Goal: Task Accomplishment & Management: Manage account settings

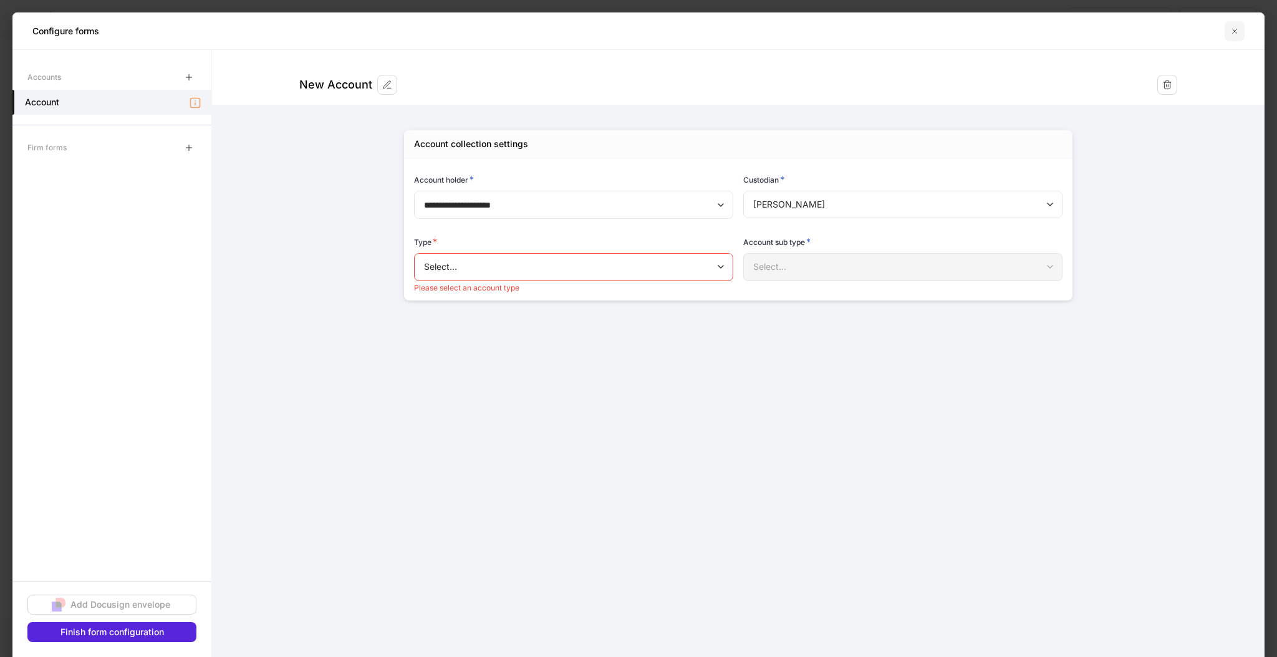
click at [1236, 26] on icon "button" at bounding box center [1235, 31] width 10 height 10
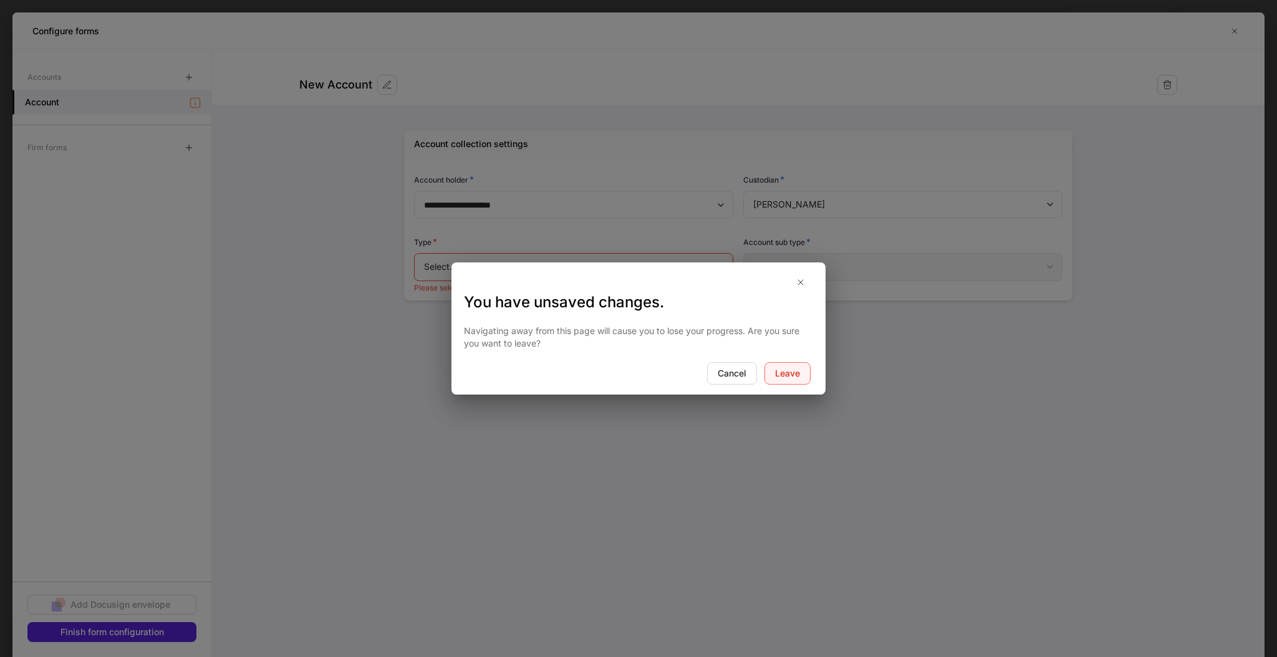
drag, startPoint x: 792, startPoint y: 367, endPoint x: 771, endPoint y: 380, distance: 24.9
click at [792, 367] on div "Leave" at bounding box center [787, 373] width 25 height 12
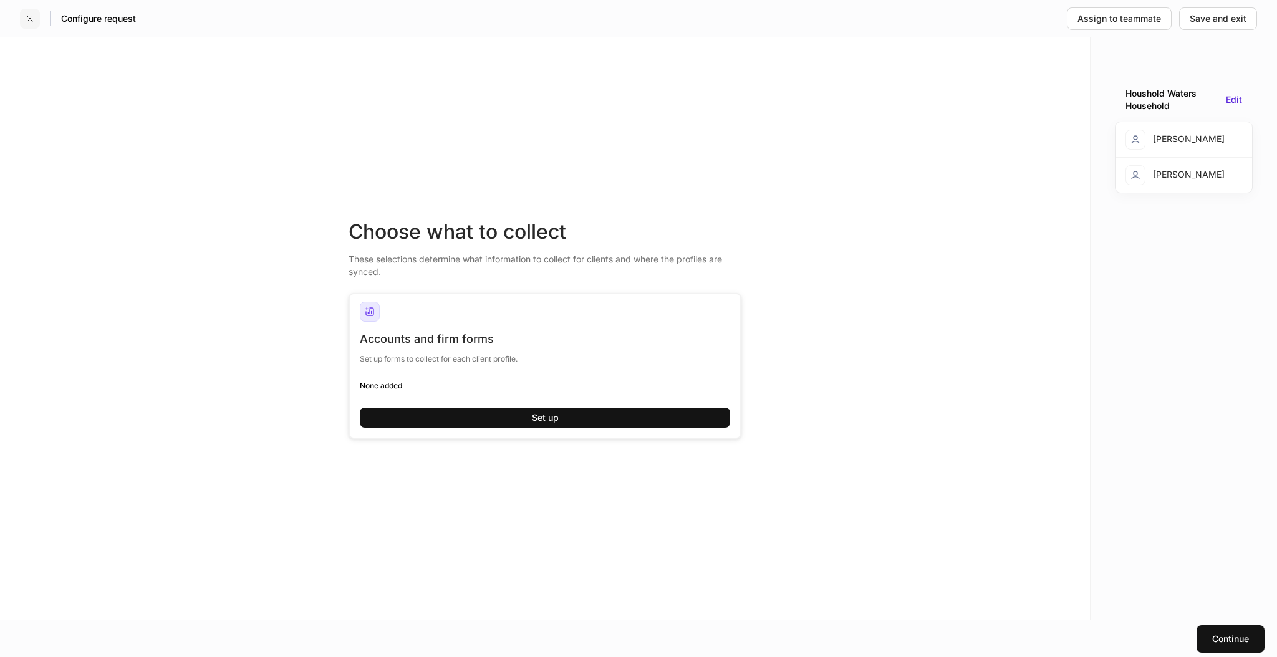
click at [30, 17] on icon "button" at bounding box center [30, 19] width 10 height 10
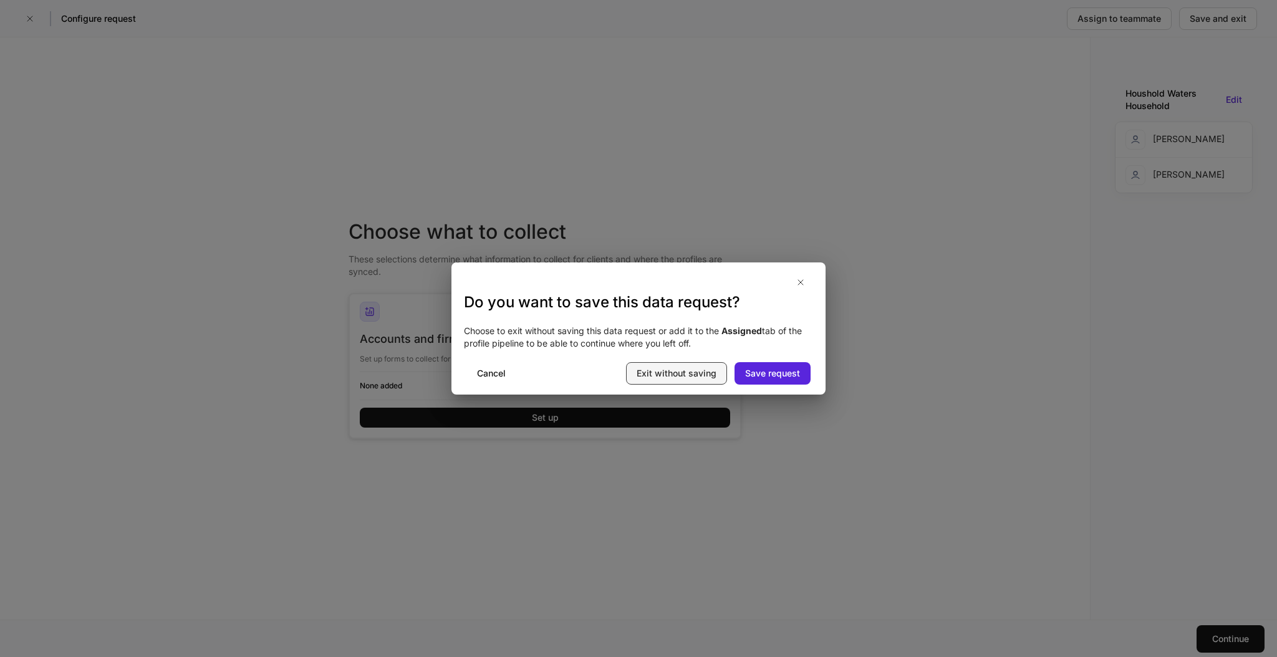
click at [696, 370] on div "Exit without saving" at bounding box center [677, 373] width 80 height 12
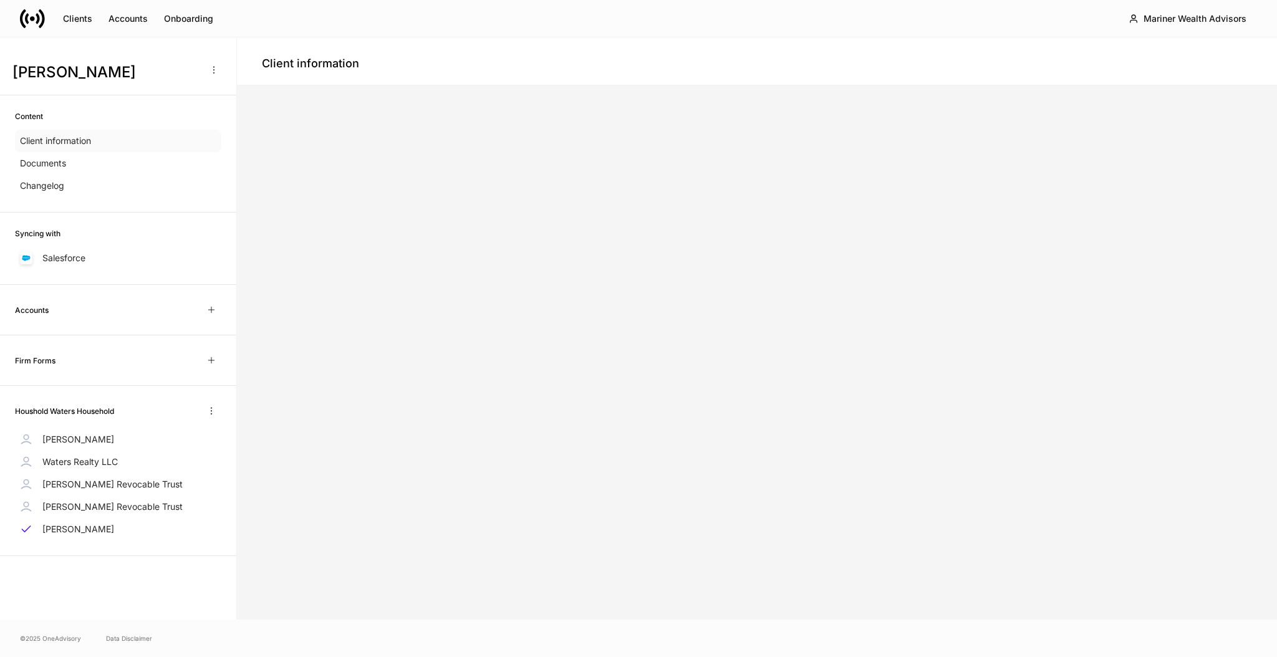
click at [60, 143] on p "Client information" at bounding box center [55, 141] width 71 height 12
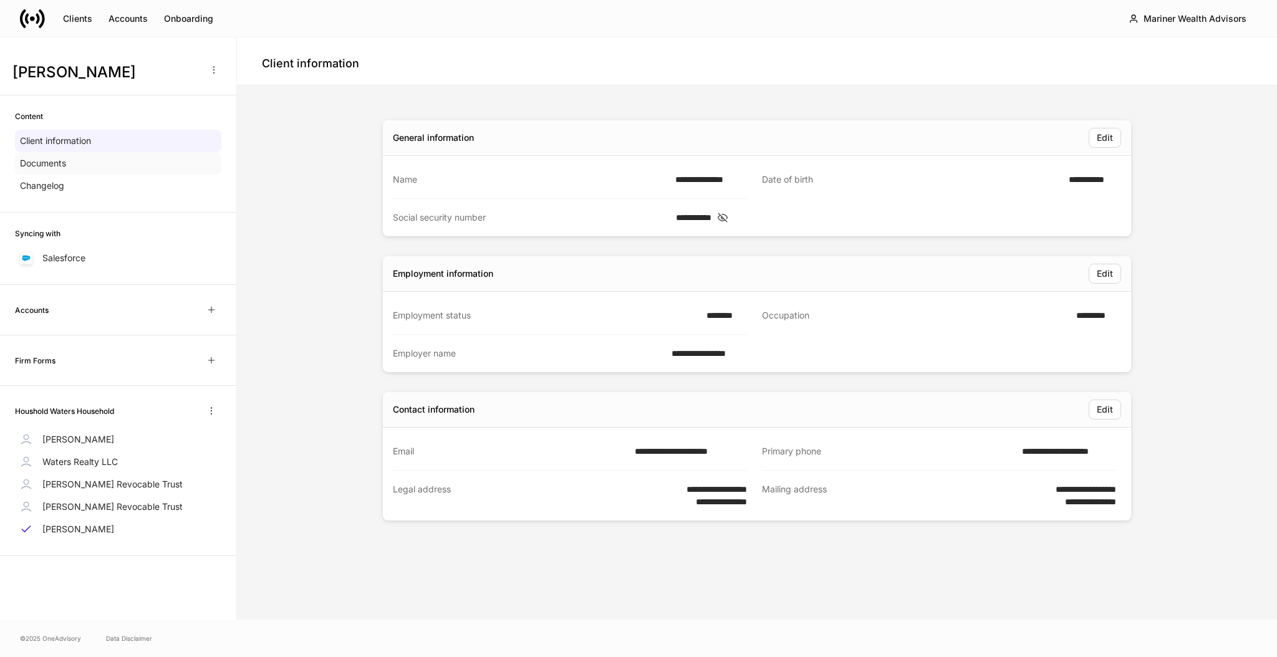
click at [52, 160] on p "Documents" at bounding box center [43, 163] width 46 height 12
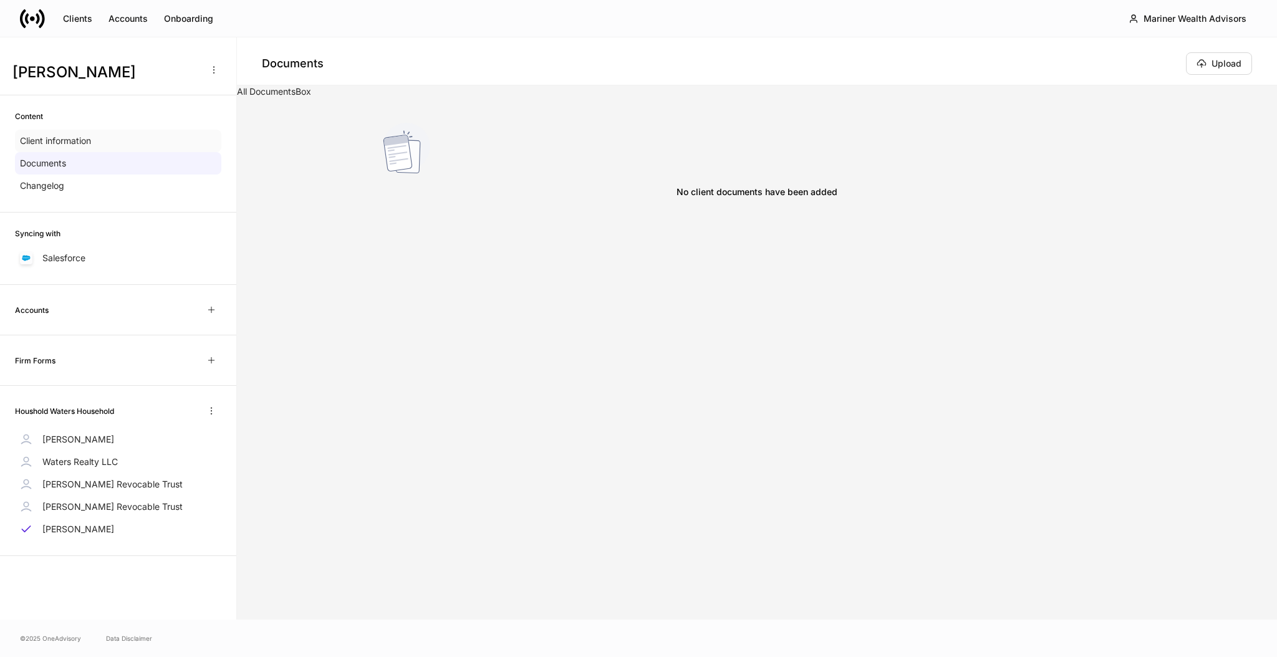
click at [55, 143] on p "Client information" at bounding box center [55, 141] width 71 height 12
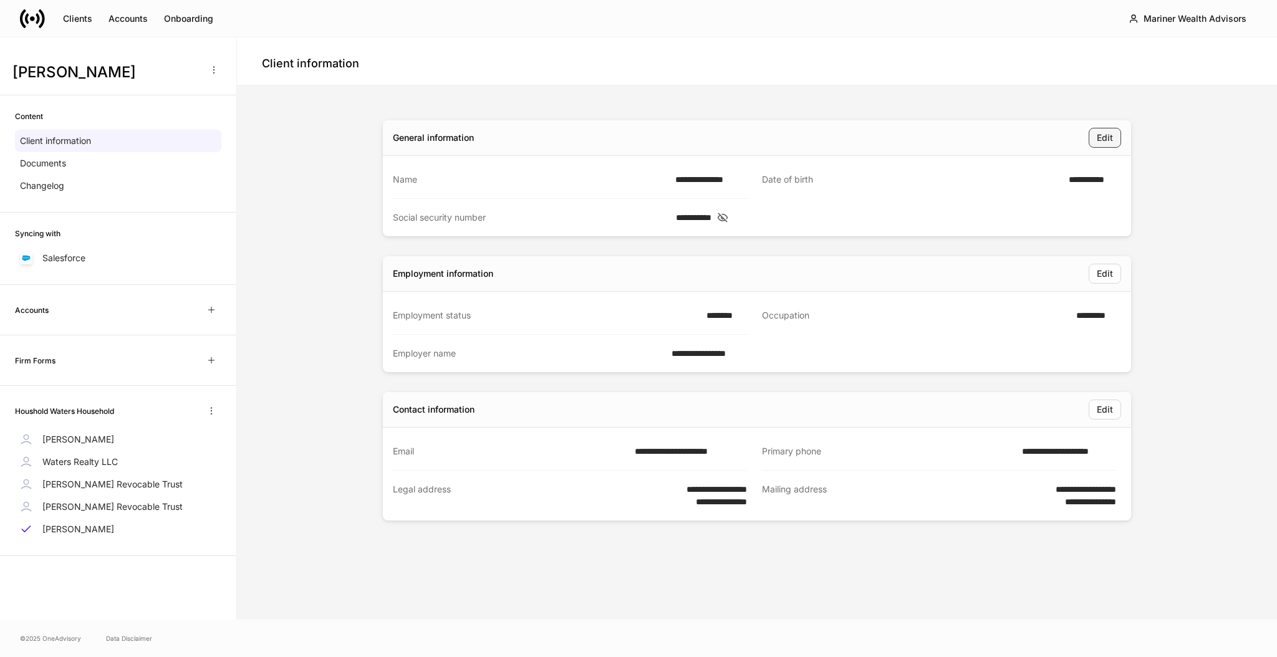
click at [1102, 137] on div "Edit" at bounding box center [1105, 138] width 16 height 12
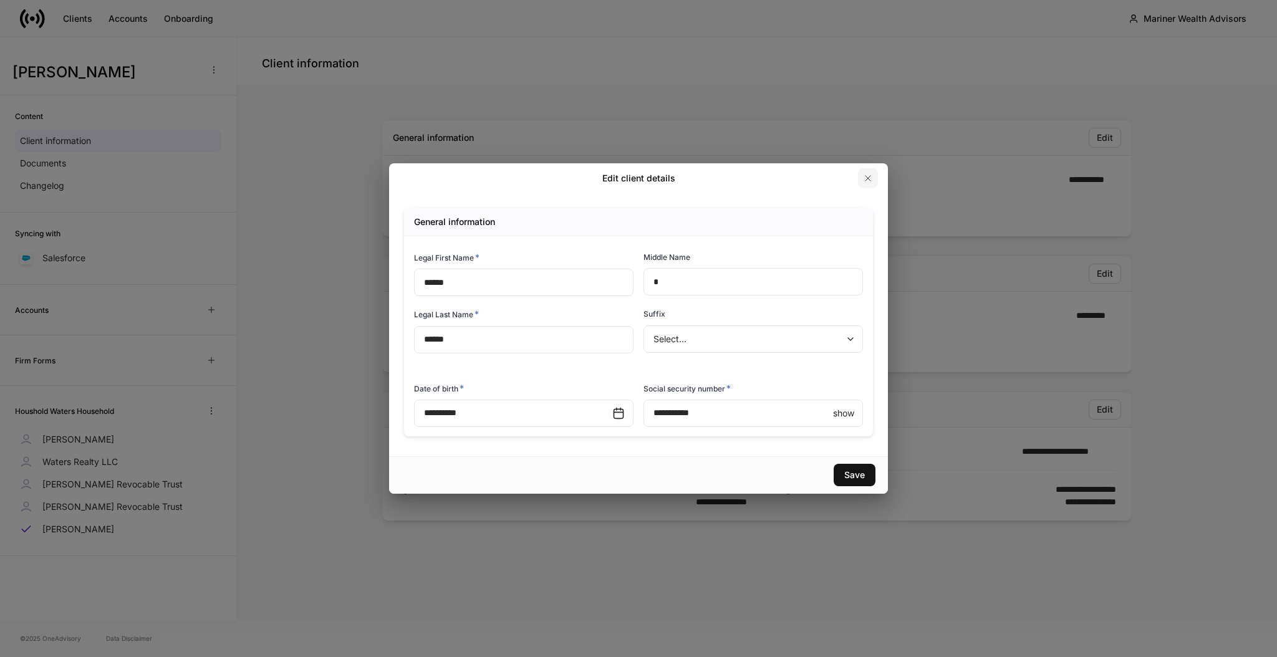
click at [866, 173] on icon "button" at bounding box center [868, 178] width 10 height 10
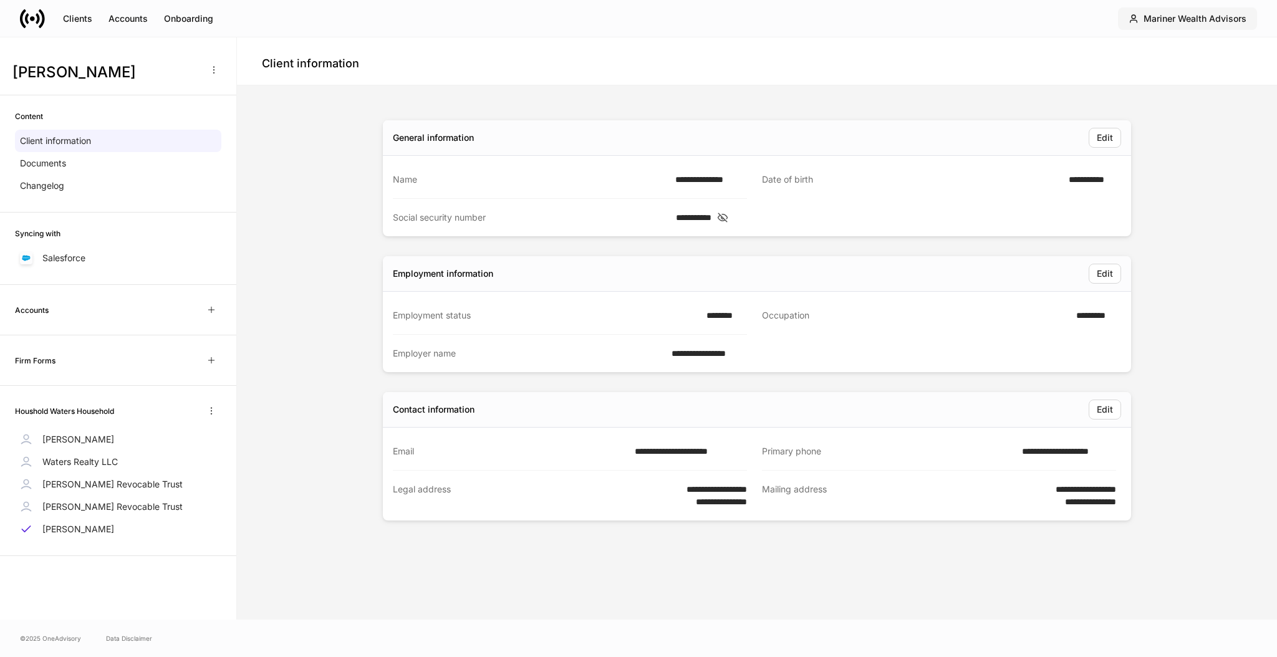
click at [1239, 20] on div "Mariner Wealth Advisors" at bounding box center [1194, 18] width 103 height 12
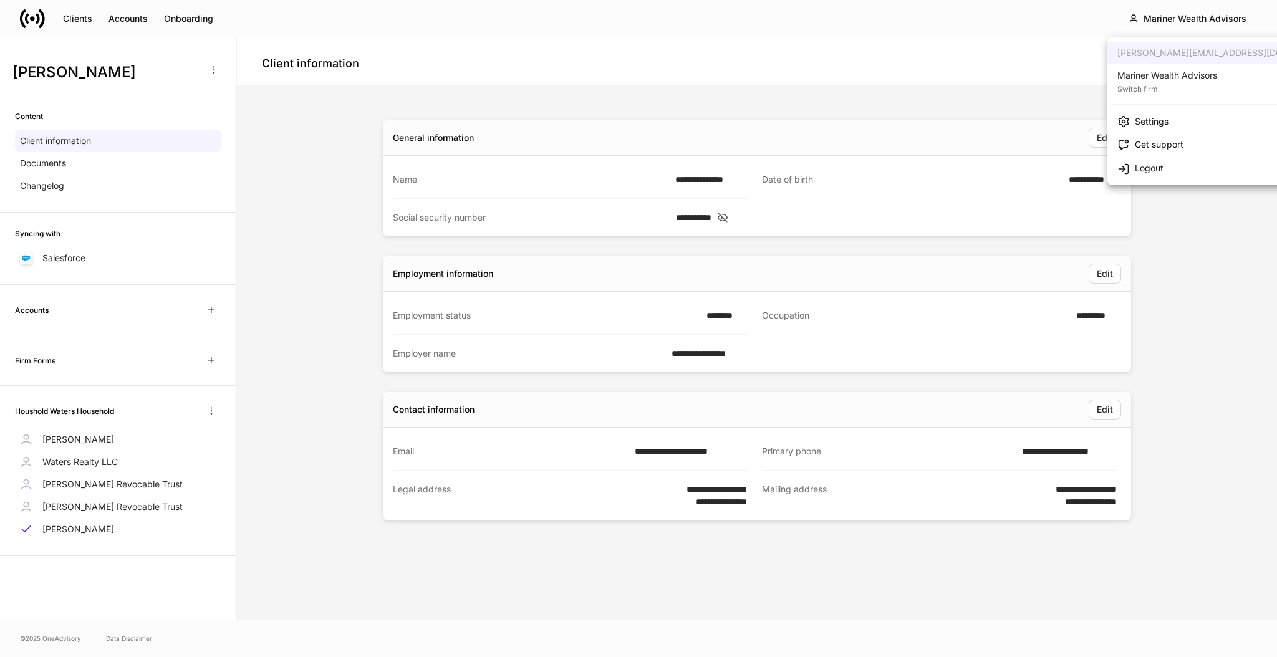
click at [1168, 80] on div "Mariner Wealth Advisors" at bounding box center [1167, 75] width 100 height 12
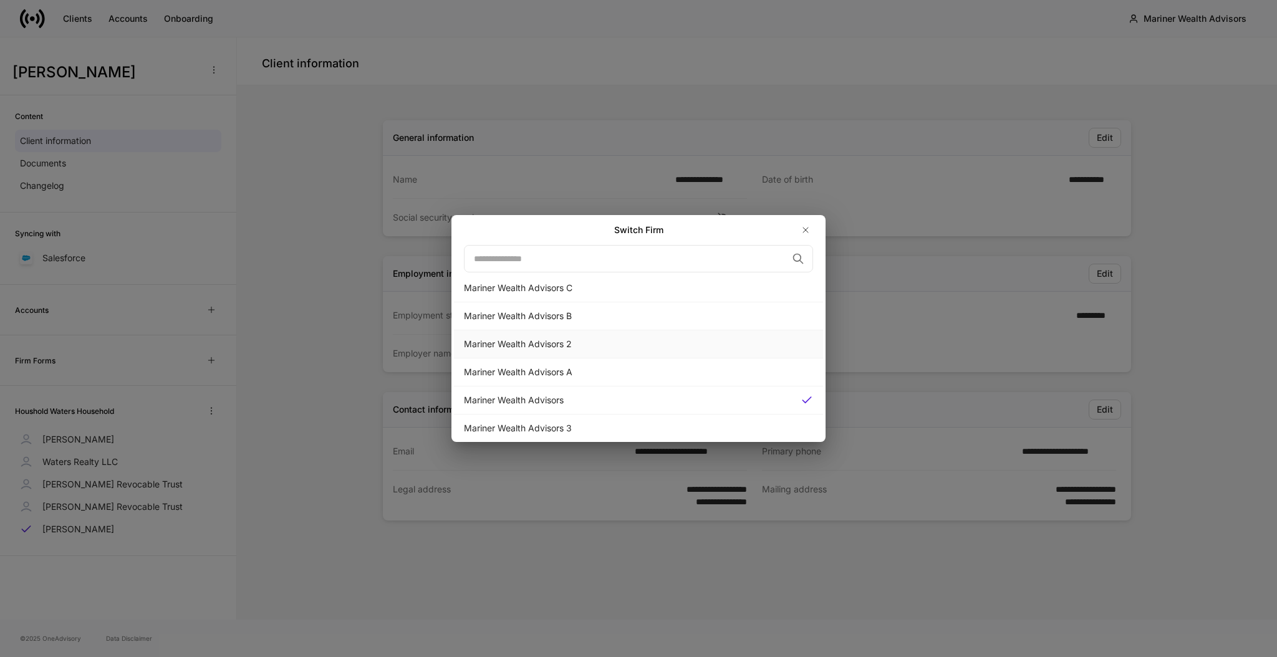
click at [567, 348] on div "Mariner Wealth Advisors 2" at bounding box center [638, 344] width 349 height 12
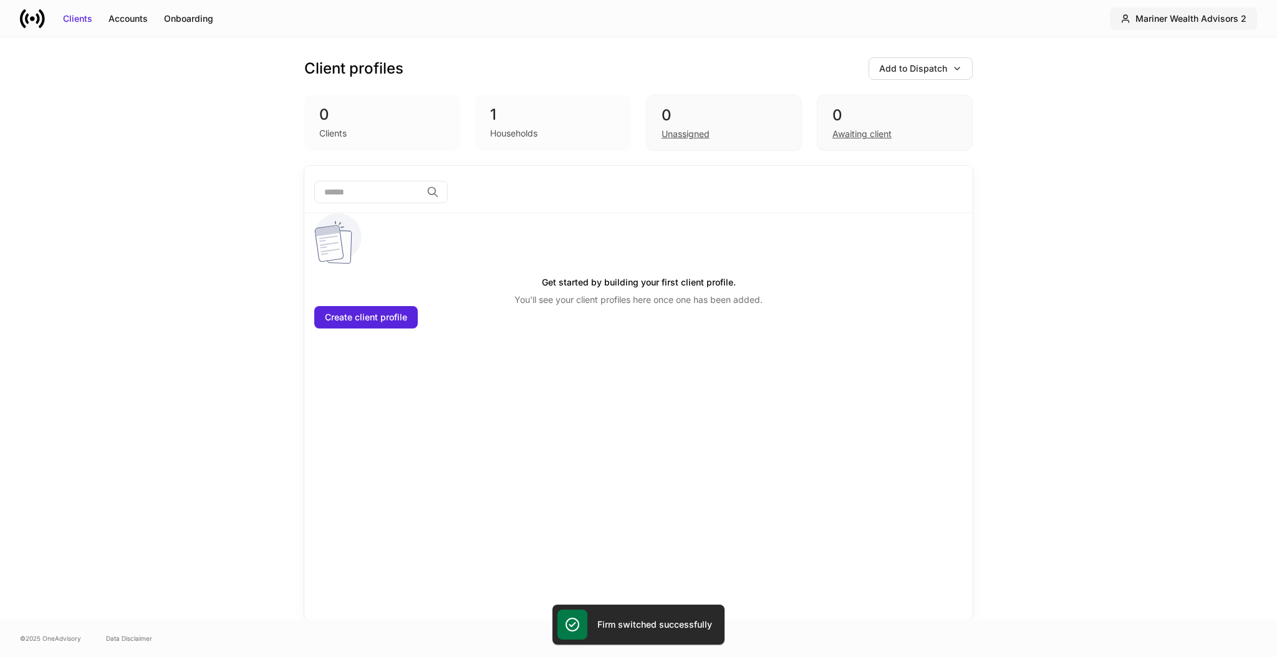
click at [1215, 24] on div "Mariner Wealth Advisors 2" at bounding box center [1190, 18] width 111 height 12
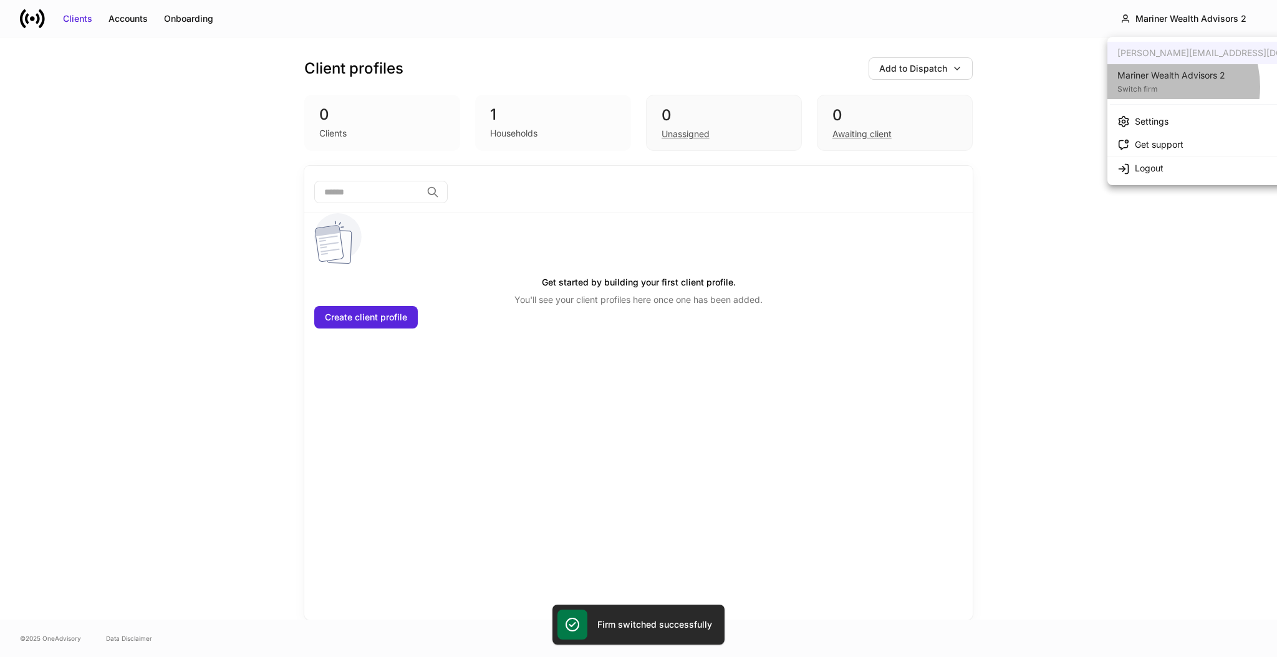
click at [1160, 87] on div "Switch firm" at bounding box center [1171, 88] width 108 height 12
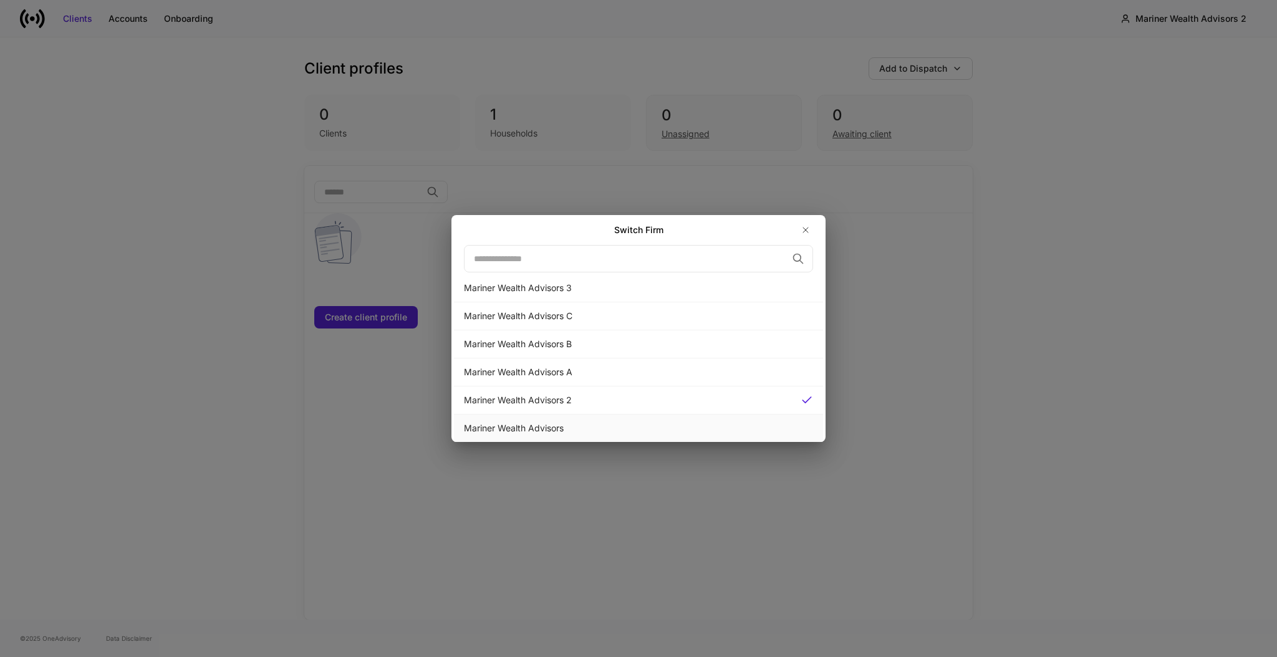
click at [545, 430] on div "Mariner Wealth Advisors" at bounding box center [638, 428] width 349 height 12
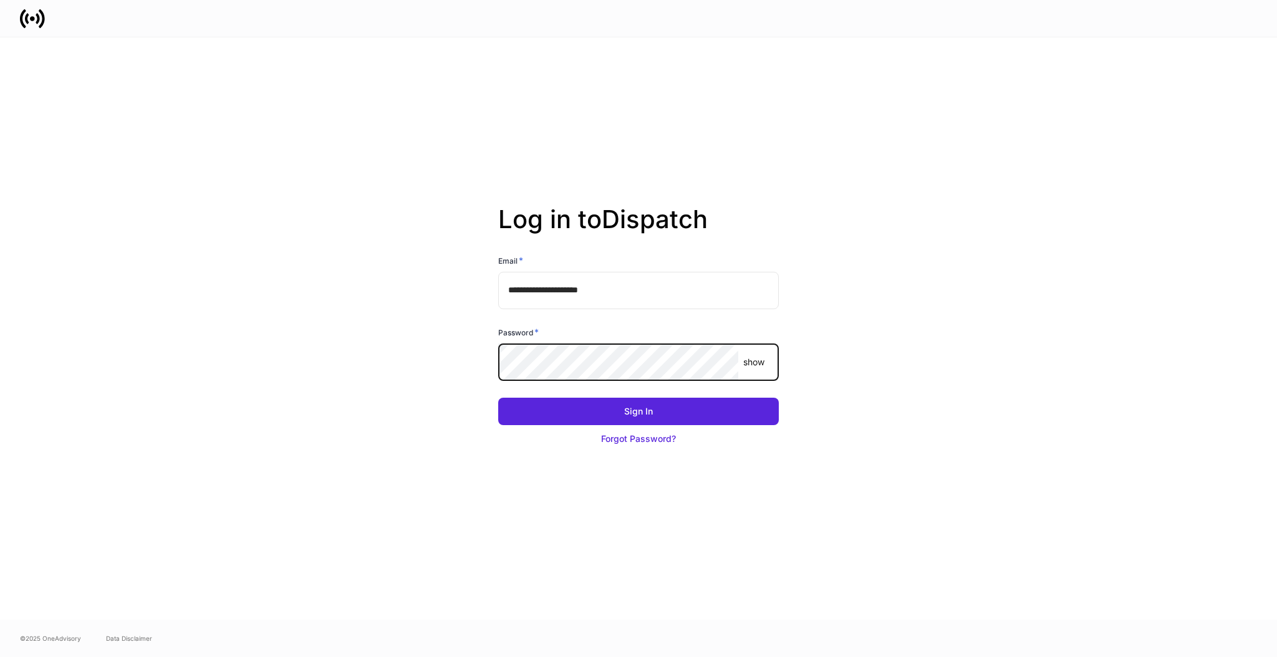
click at [0, 657] on com-1password-button at bounding box center [0, 657] width 0 height 0
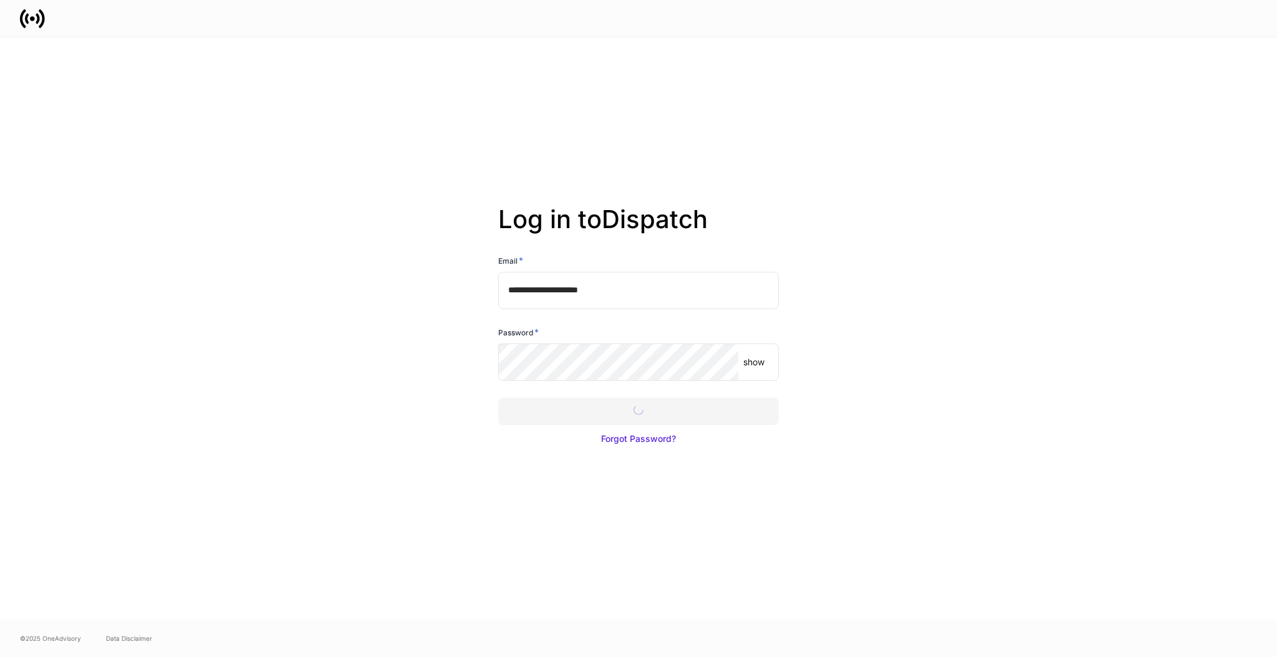
click at [680, 412] on div at bounding box center [638, 328] width 1277 height 657
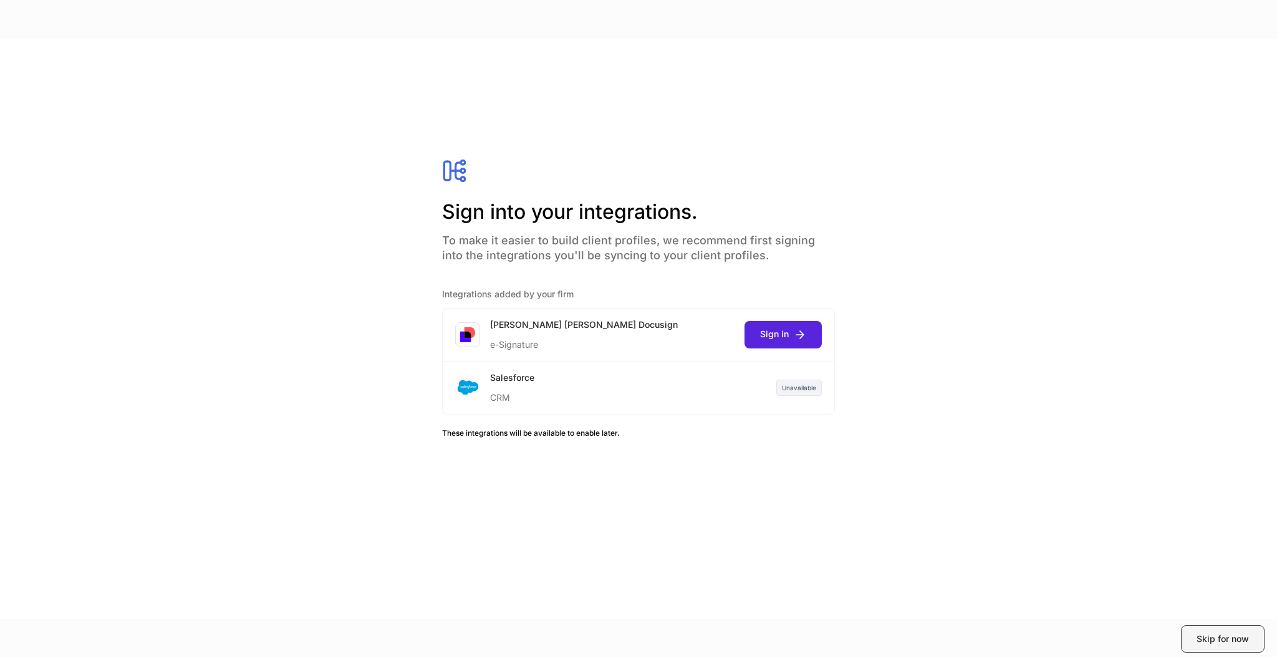
click at [1205, 635] on div "Skip for now" at bounding box center [1222, 639] width 52 height 12
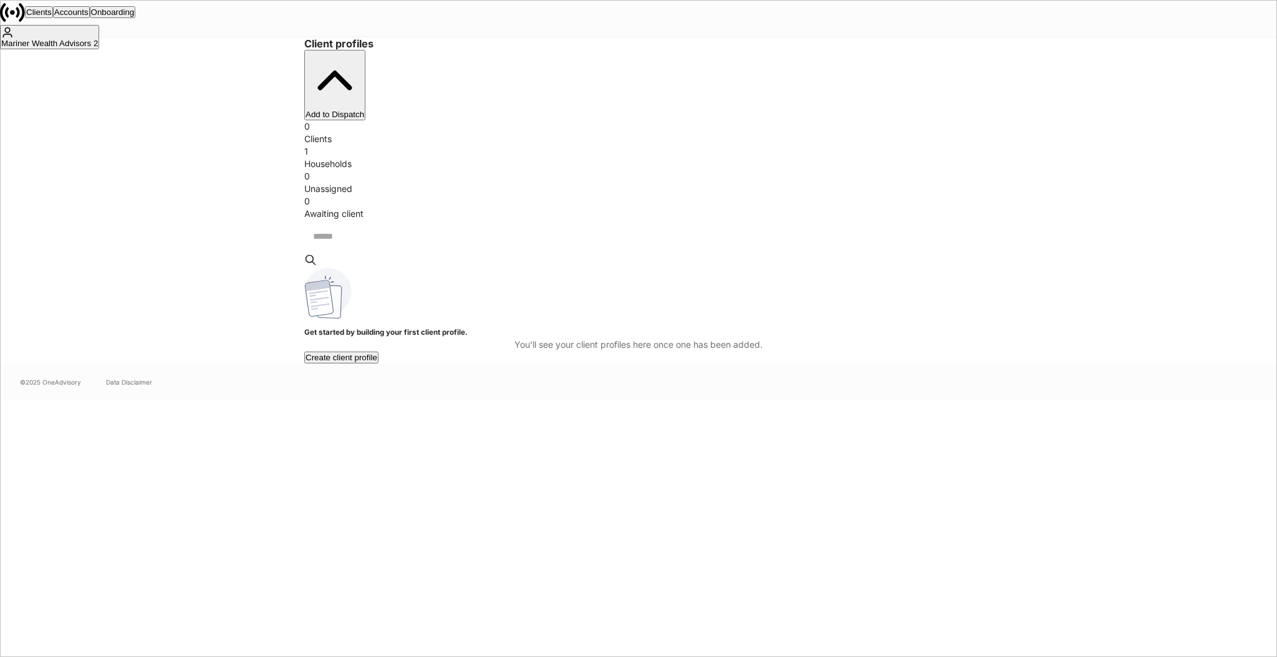
click at [98, 39] on div "Mariner Wealth Advisors 2" at bounding box center [49, 43] width 97 height 9
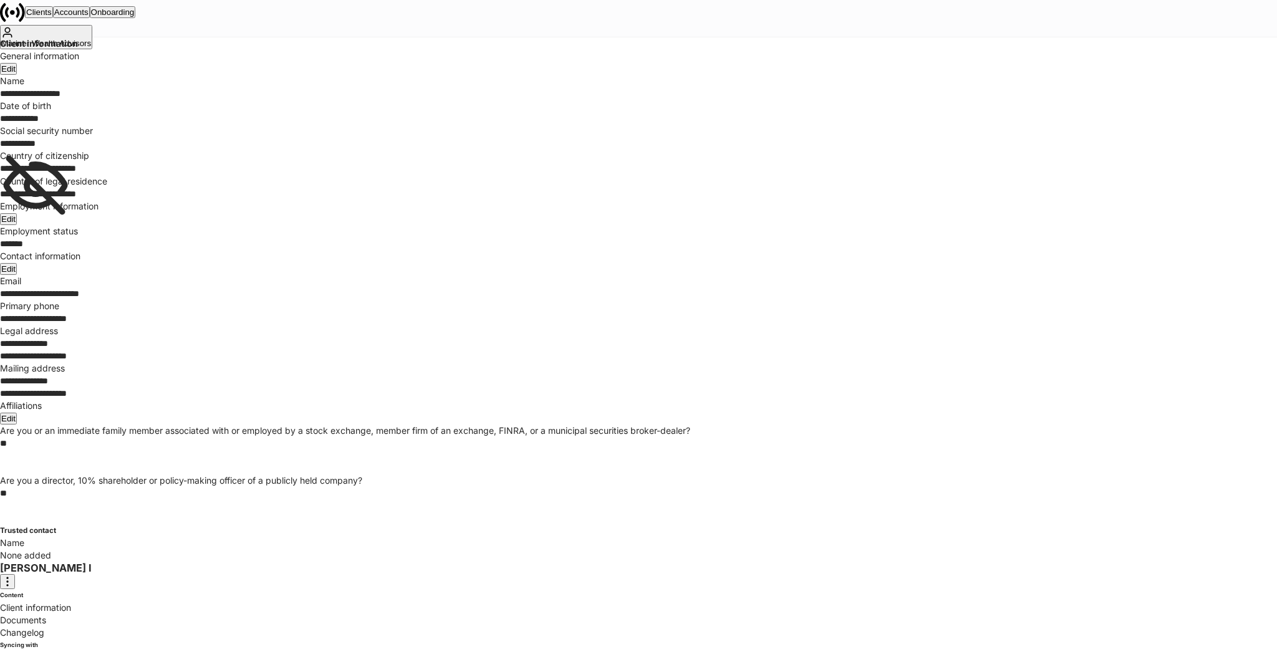
drag, startPoint x: 303, startPoint y: 240, endPoint x: 311, endPoint y: 238, distance: 8.3
click at [303, 240] on div "**********" at bounding box center [638, 306] width 1277 height 512
click at [61, 602] on p "Client information" at bounding box center [638, 608] width 1277 height 12
click at [16, 274] on div "Edit" at bounding box center [8, 268] width 14 height 9
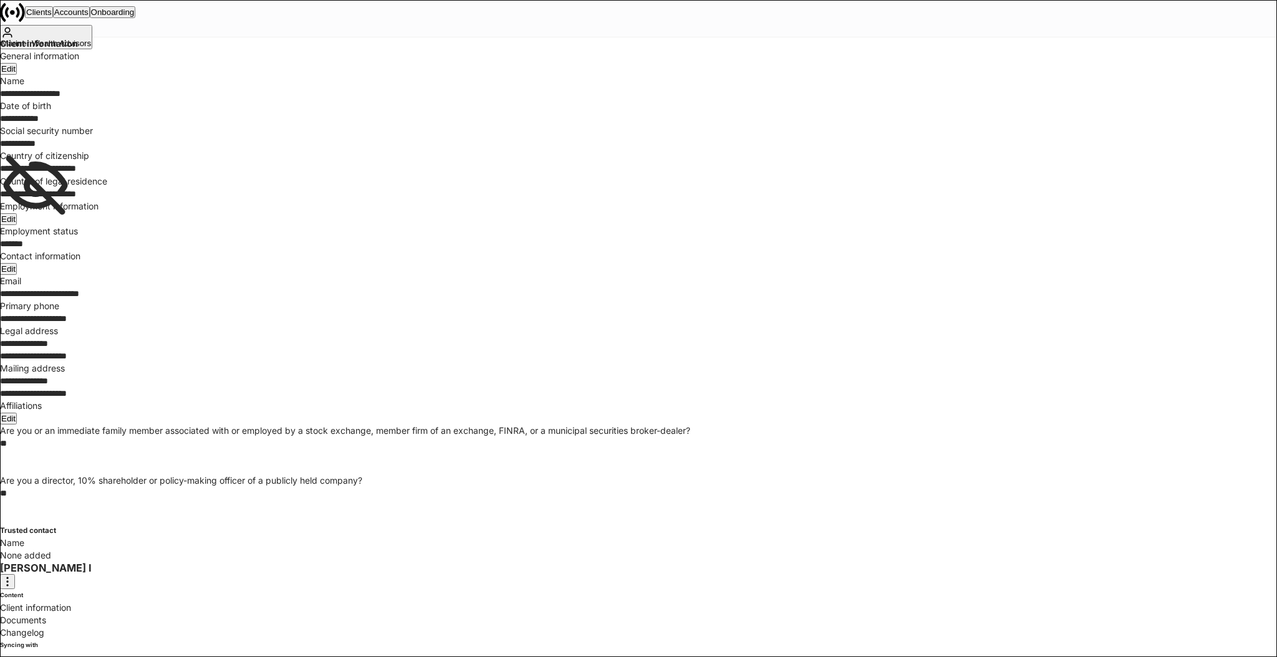
scroll to position [105, 0]
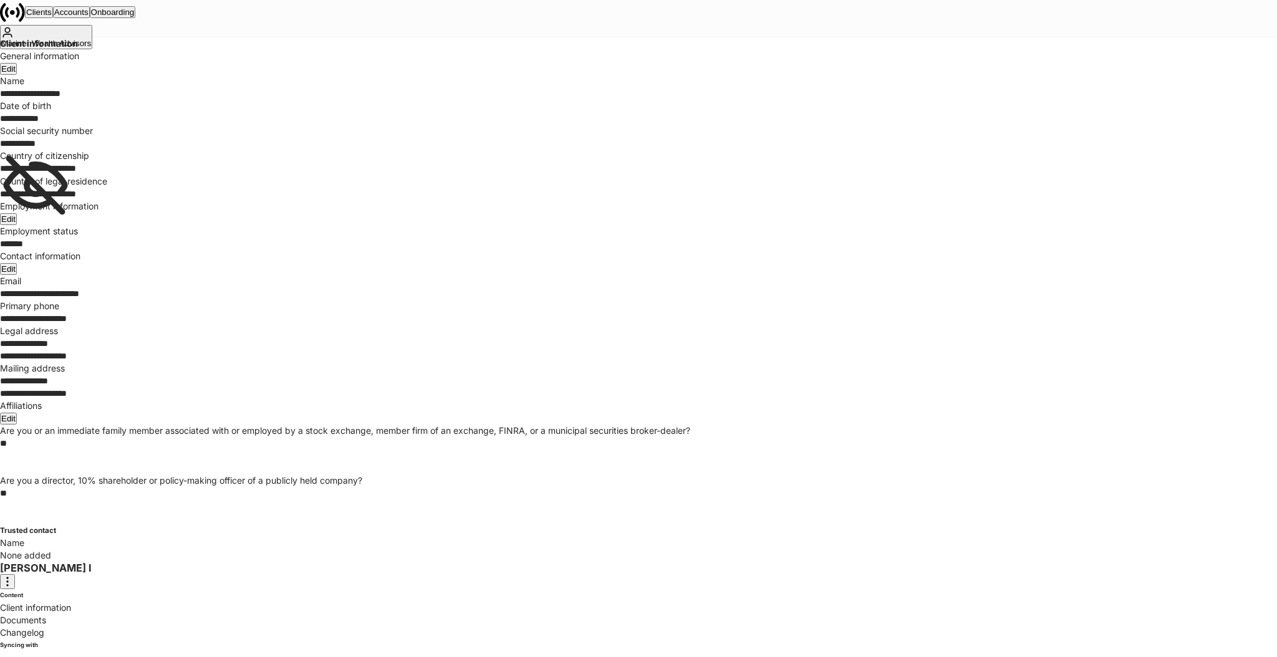
click at [51, 627] on p "Changelog" at bounding box center [638, 633] width 1277 height 12
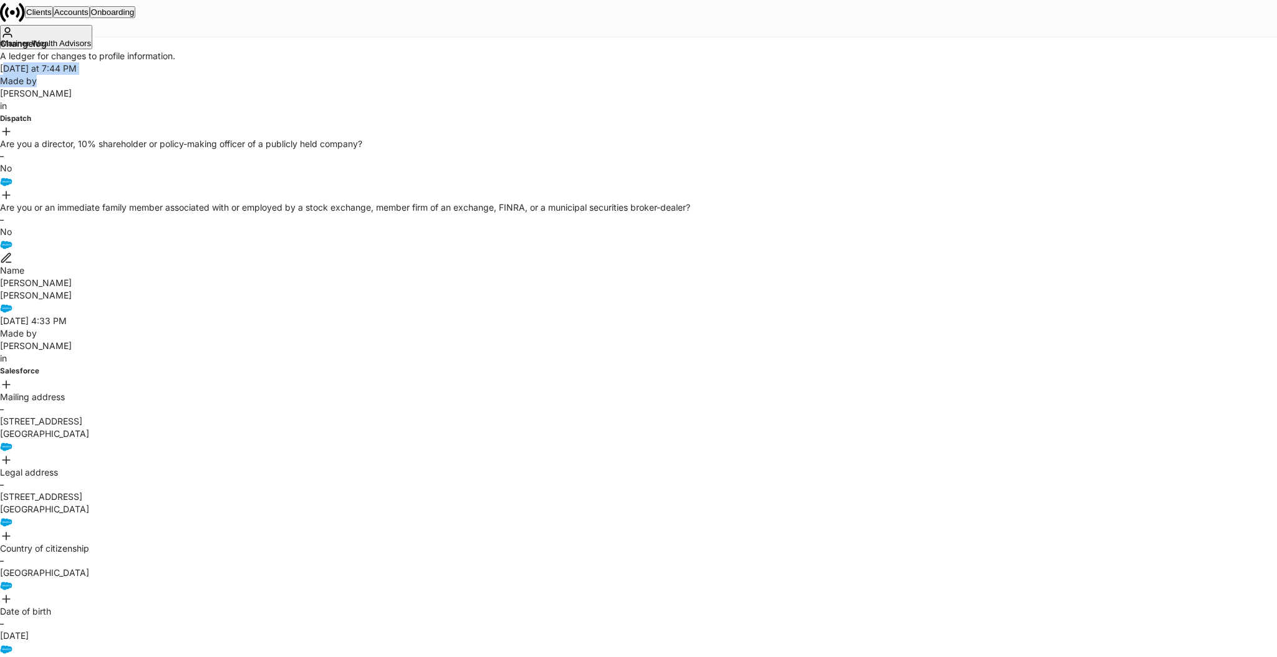
drag, startPoint x: 398, startPoint y: 160, endPoint x: 466, endPoint y: 213, distance: 87.1
click at [559, 183] on div "Yesterday at 7:44 PM Made by Karina Sierra in Dispatch Are you a director, 10% …" at bounding box center [638, 188] width 1277 height 253
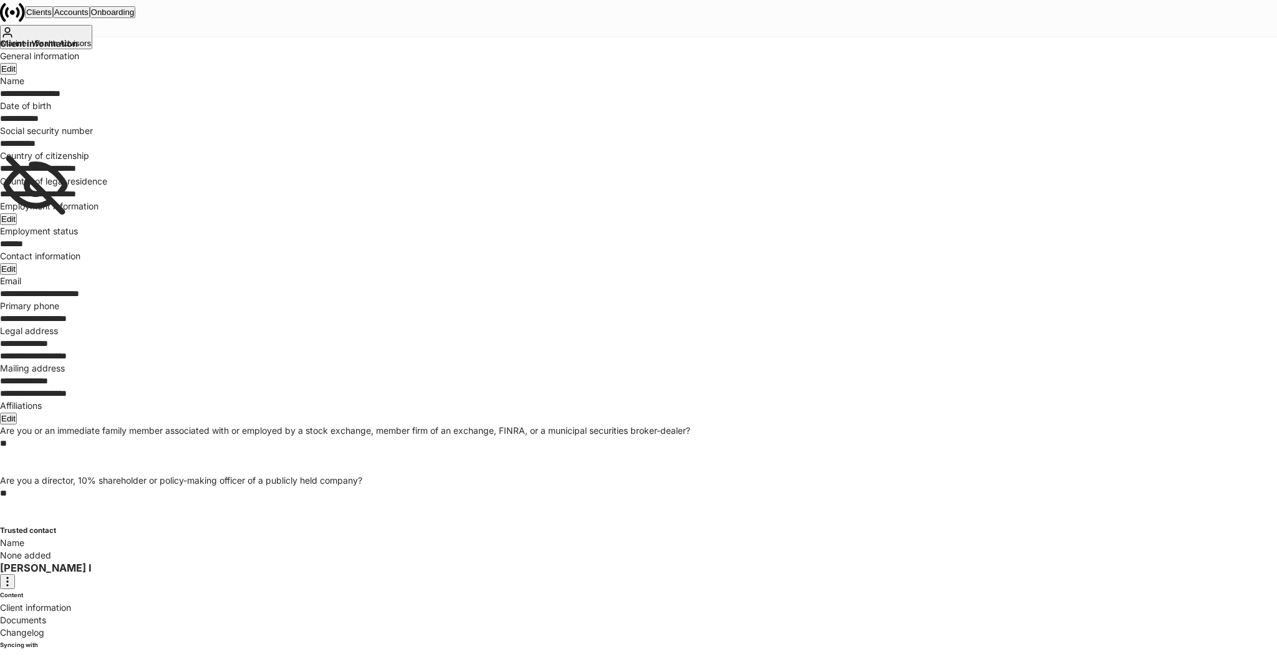
scroll to position [173, 0]
click at [16, 264] on div "Edit" at bounding box center [8, 268] width 14 height 9
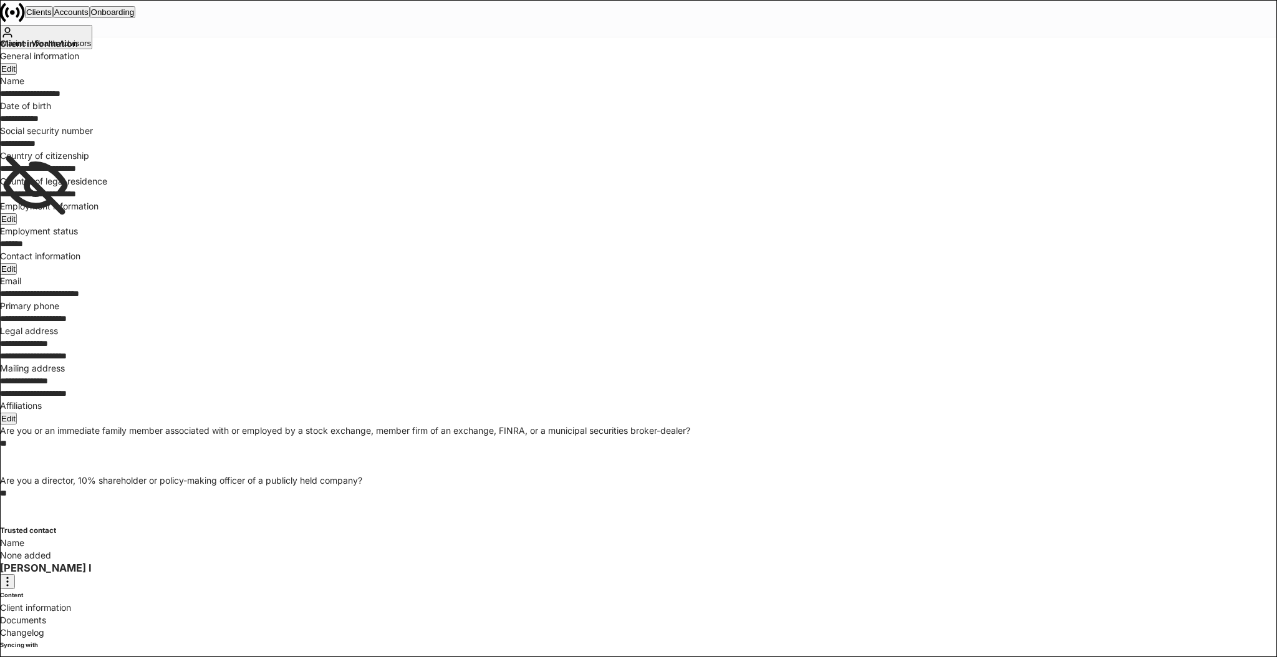
scroll to position [105, 0]
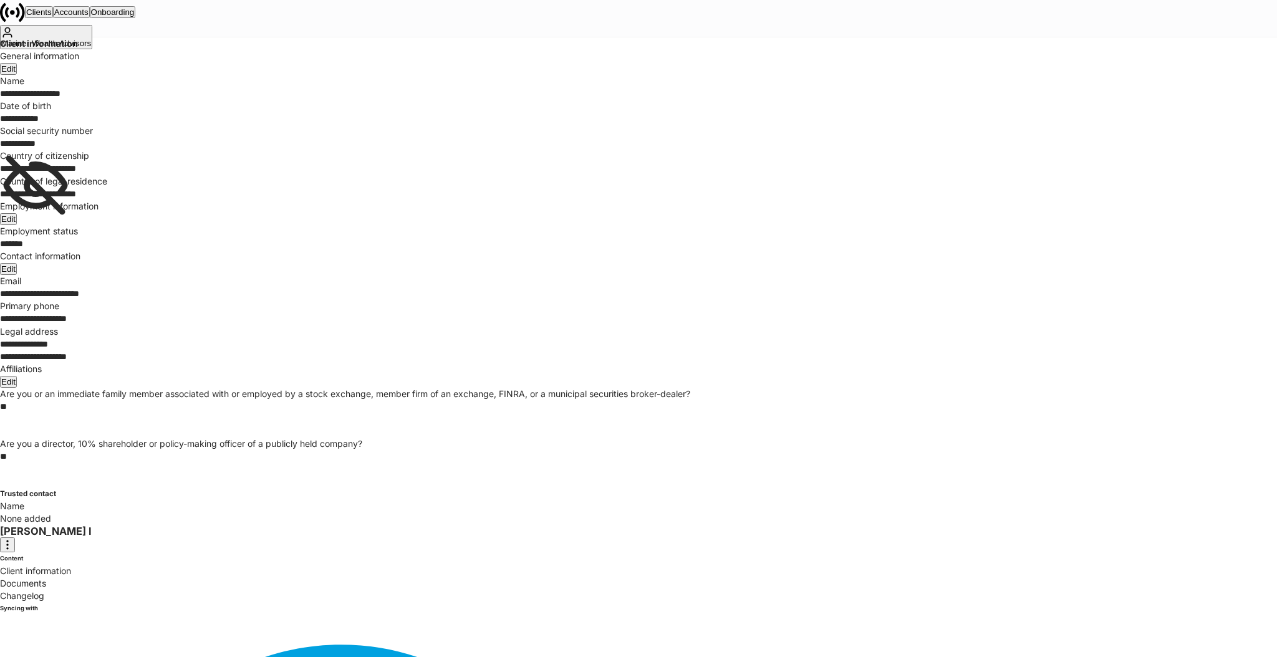
click at [45, 590] on p "Changelog" at bounding box center [638, 596] width 1277 height 12
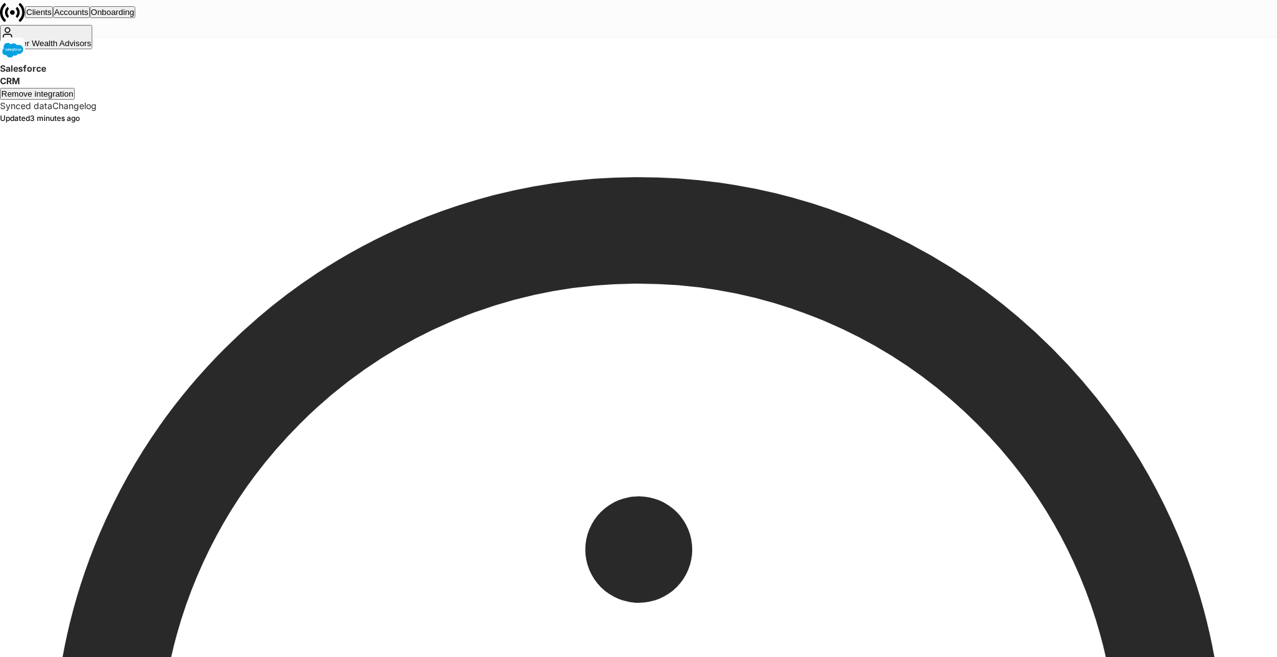
scroll to position [7, 0]
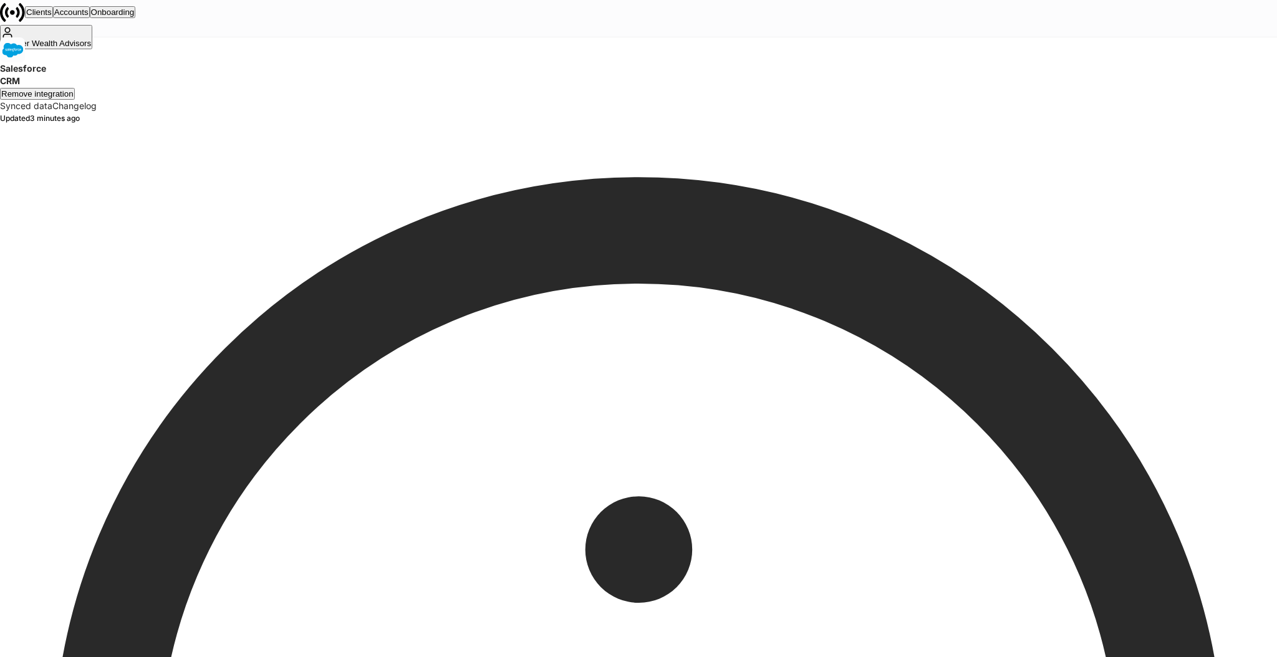
click at [97, 104] on link "Changelog" at bounding box center [74, 105] width 44 height 11
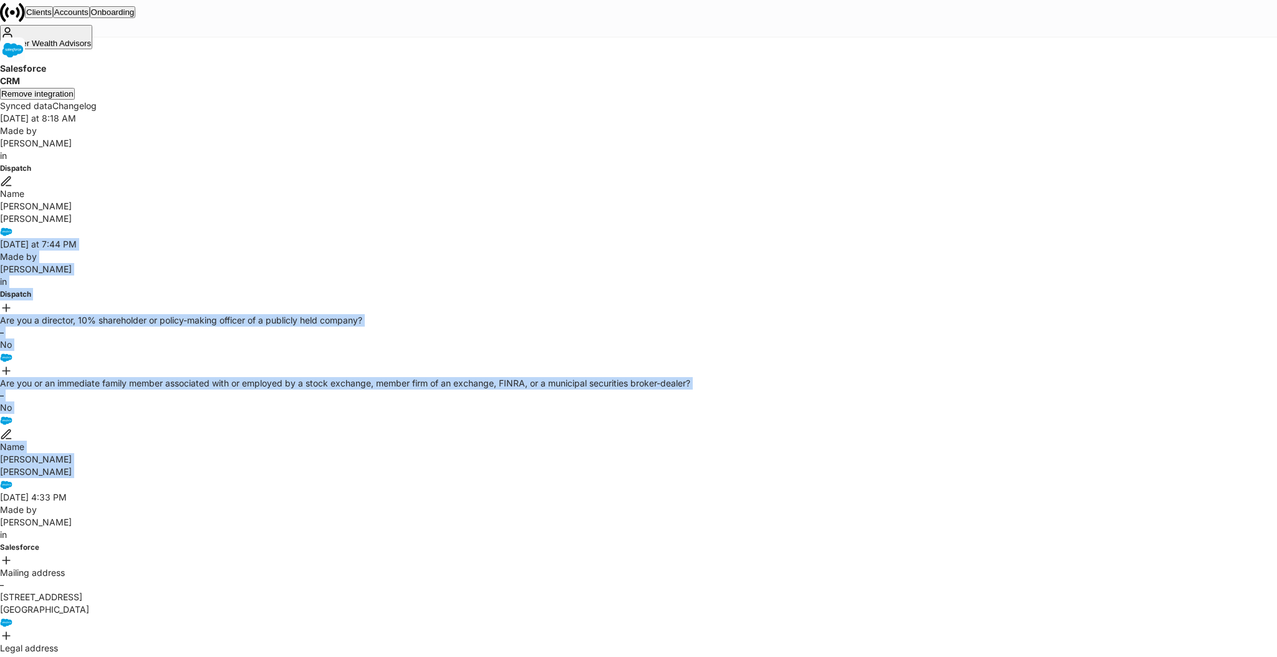
drag, startPoint x: 385, startPoint y: 312, endPoint x: 1134, endPoint y: 533, distance: 780.7
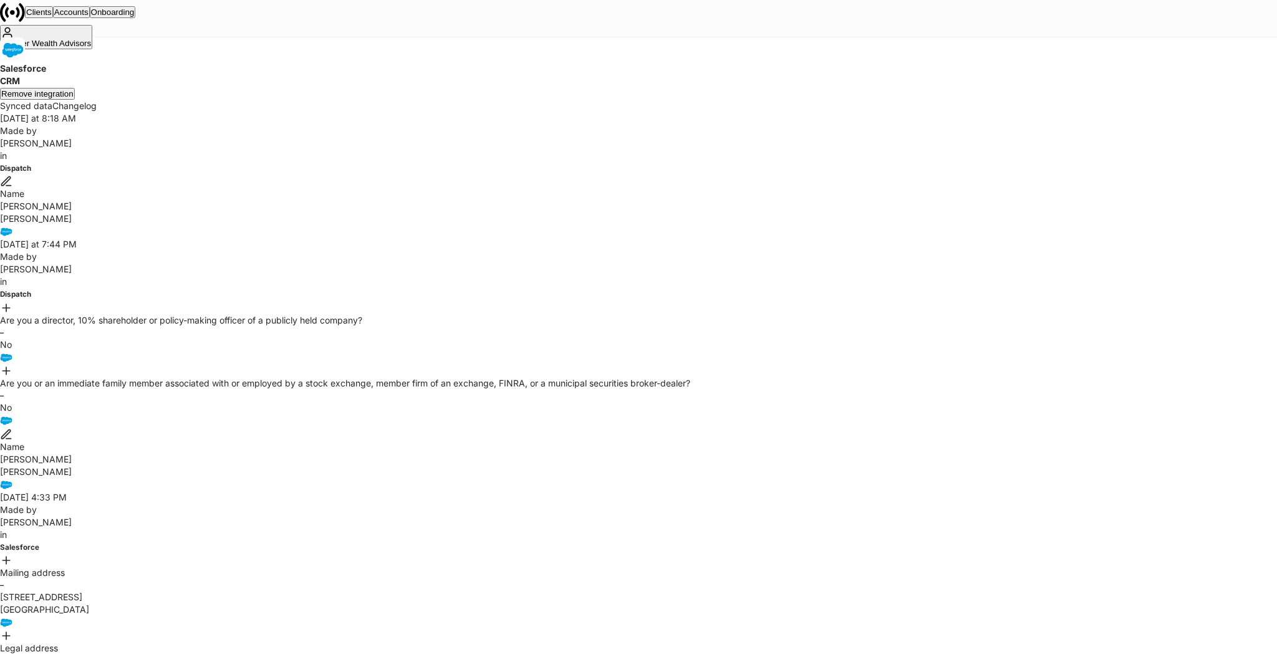
click at [493, 175] on div "Made by Peter Chak in Dispatch" at bounding box center [638, 150] width 1277 height 50
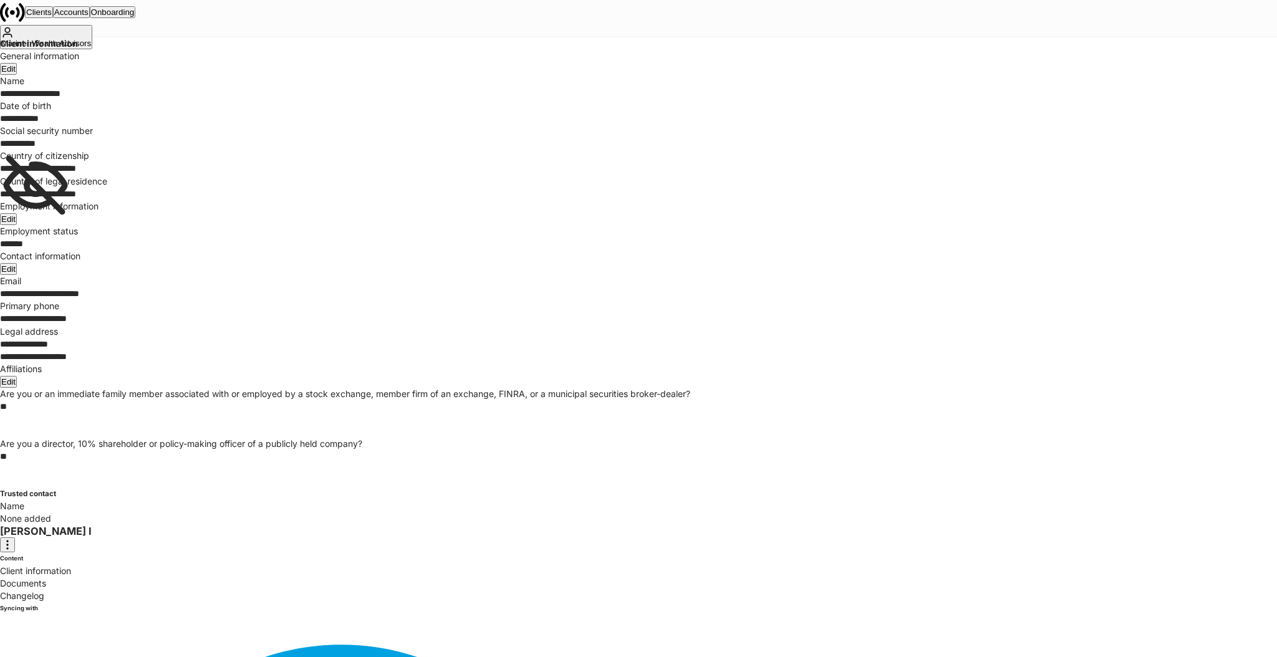
scroll to position [173, 0]
click at [16, 264] on div "Edit" at bounding box center [8, 268] width 14 height 9
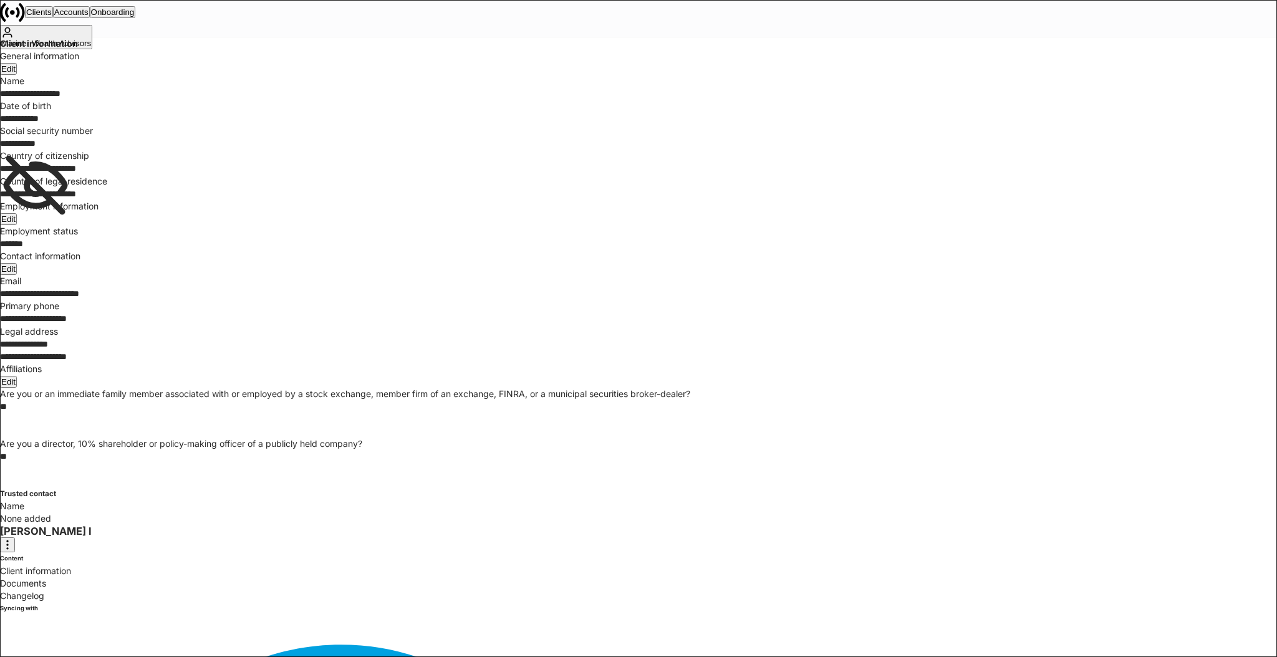
drag, startPoint x: 751, startPoint y: 355, endPoint x: 661, endPoint y: 382, distance: 93.7
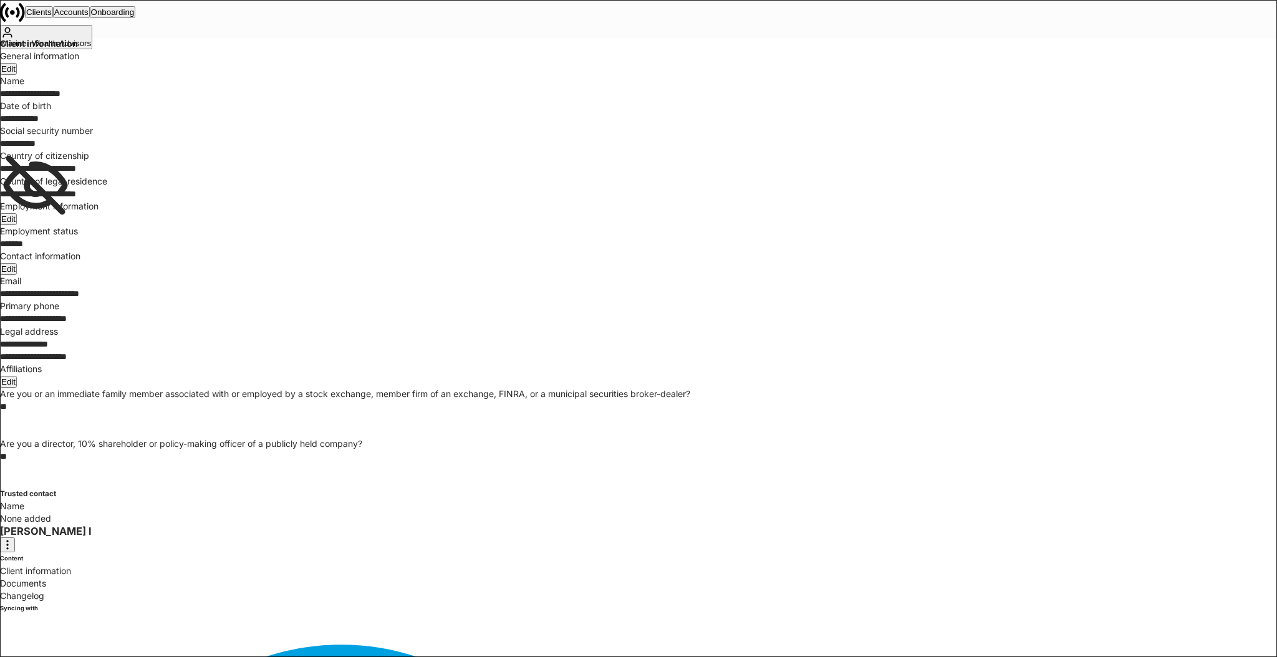
drag, startPoint x: 822, startPoint y: 516, endPoint x: 816, endPoint y: 509, distance: 9.7
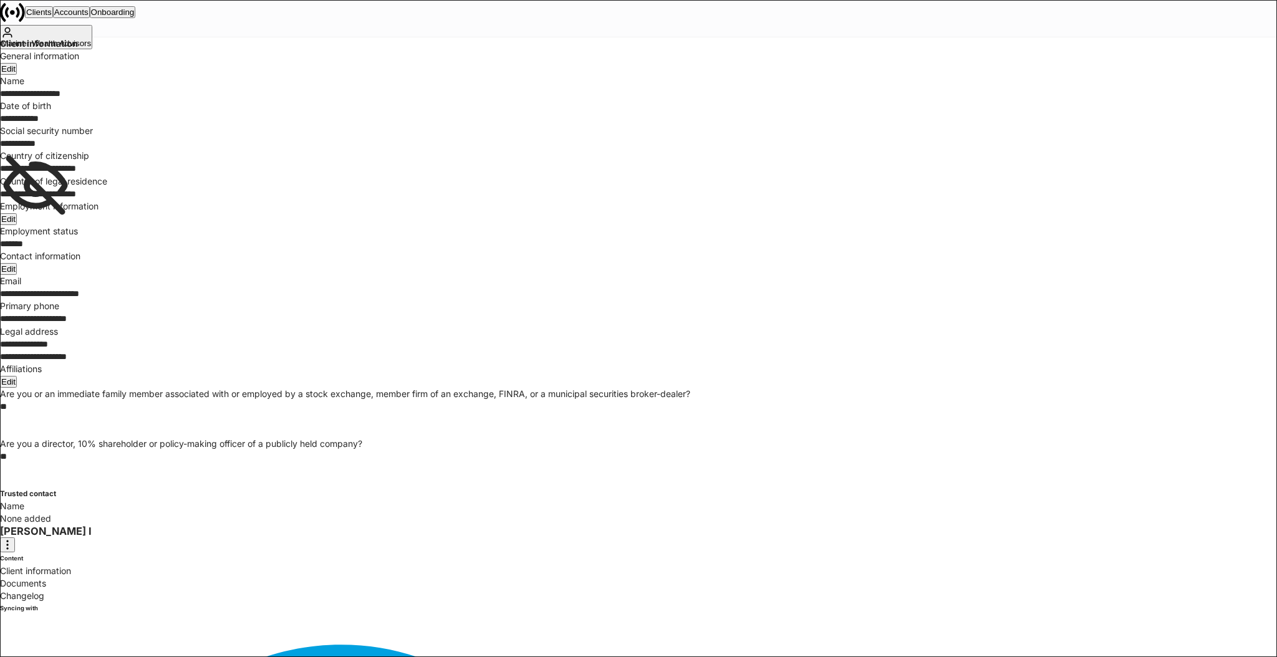
drag, startPoint x: 438, startPoint y: 409, endPoint x: 456, endPoint y: 423, distance: 22.7
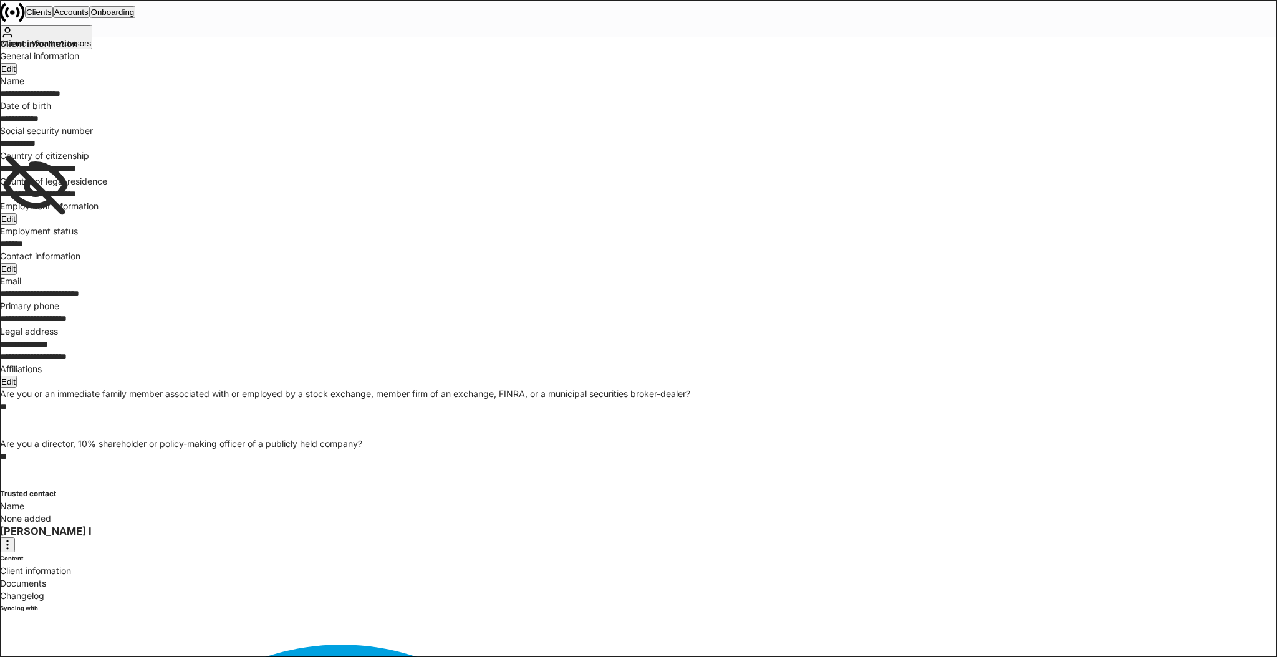
type input "**********"
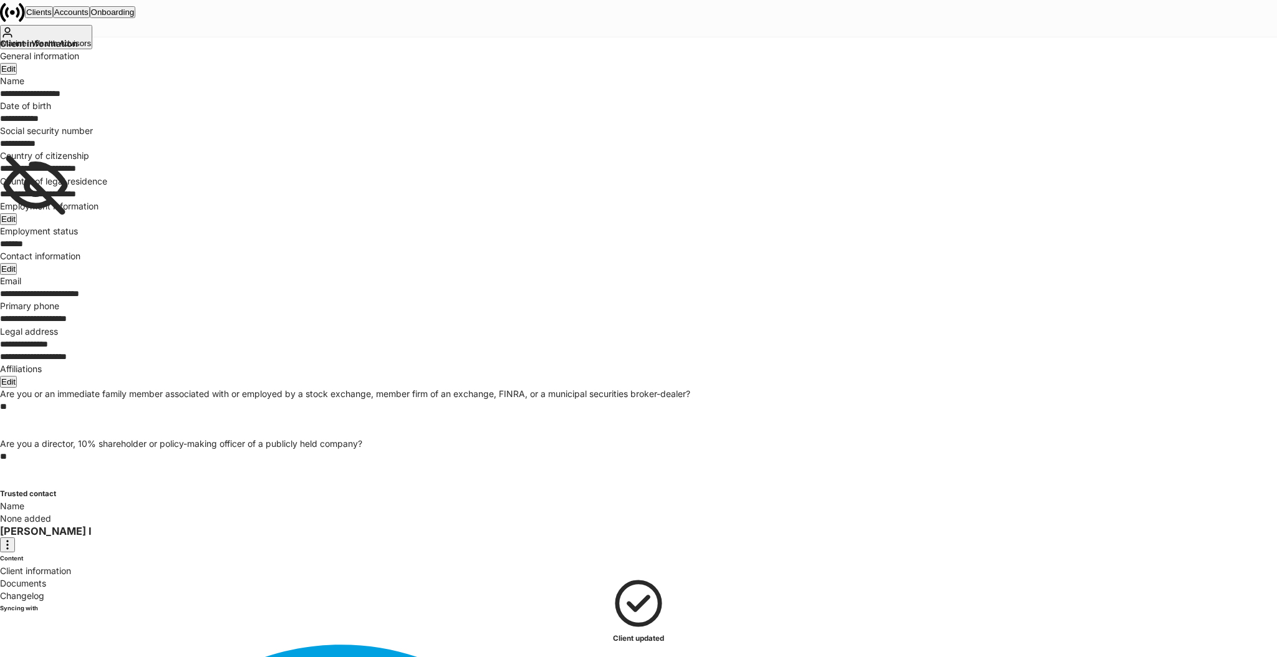
scroll to position [0, 0]
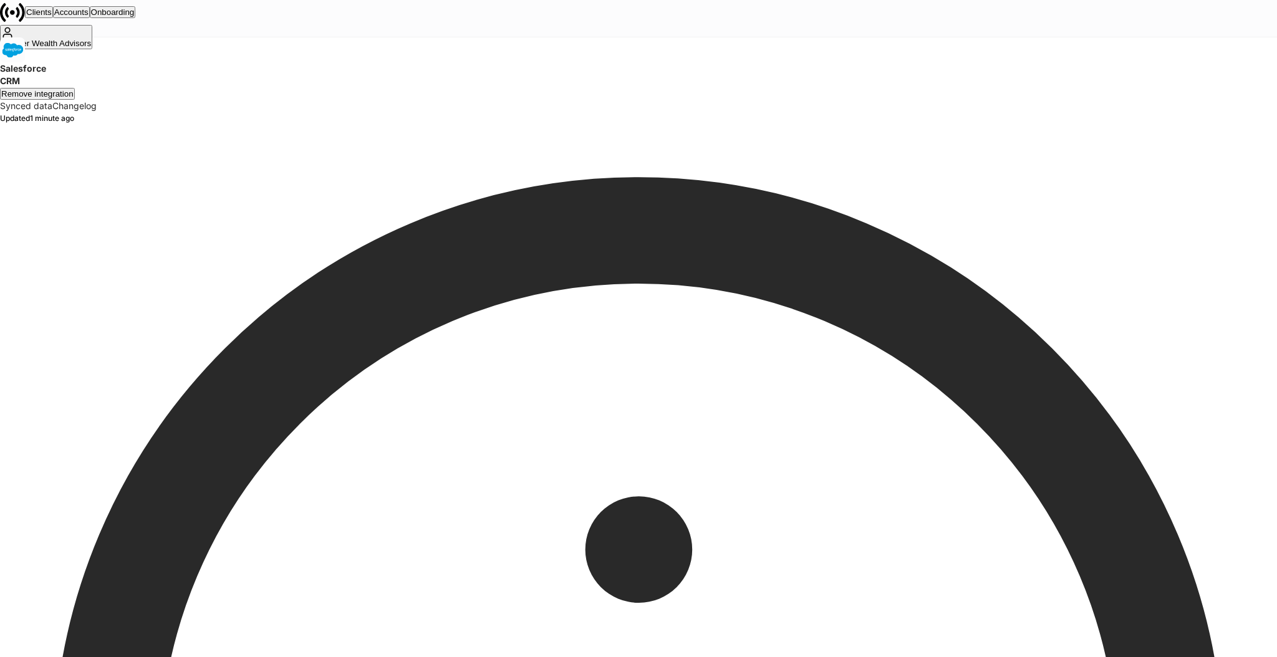
drag, startPoint x: 724, startPoint y: 564, endPoint x: 811, endPoint y: 597, distance: 92.8
click at [97, 111] on link "Changelog" at bounding box center [74, 105] width 44 height 11
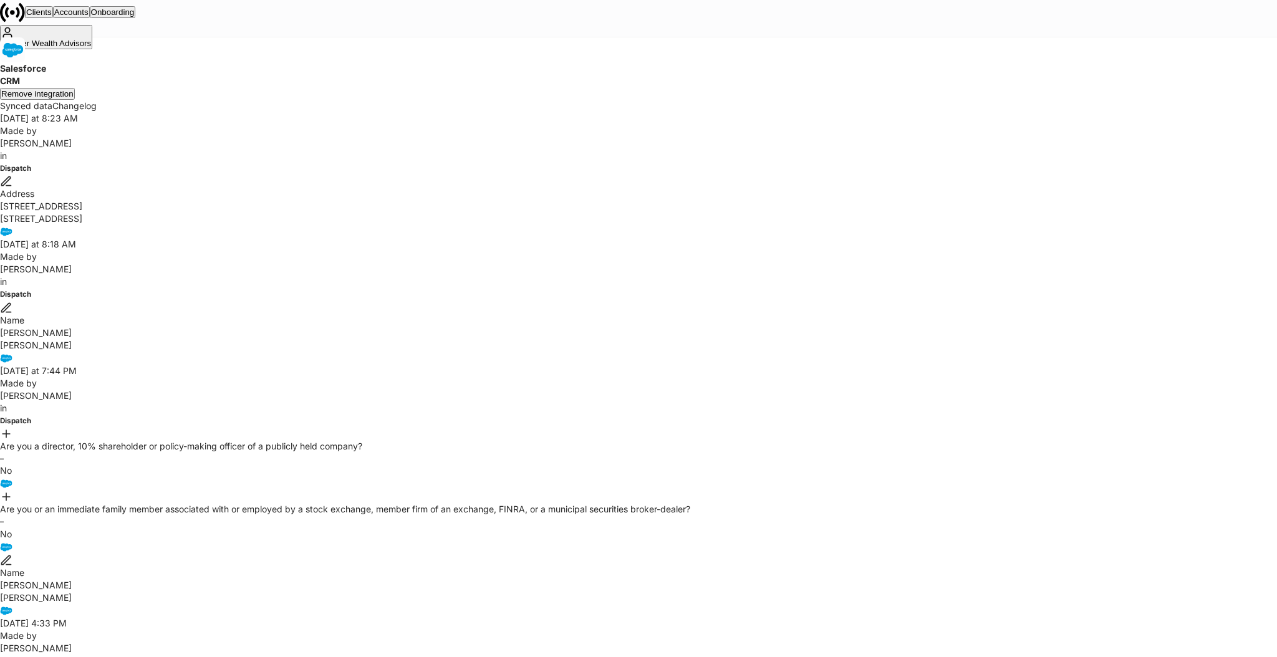
drag, startPoint x: 51, startPoint y: 269, endPoint x: 61, endPoint y: 262, distance: 11.8
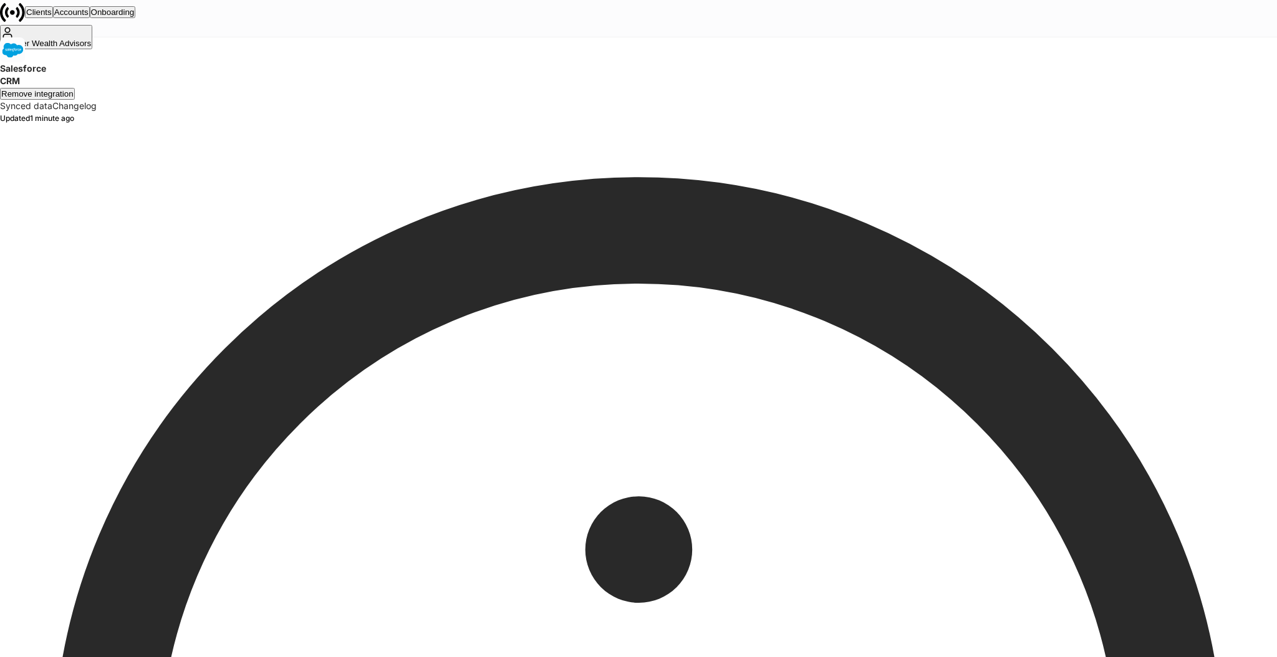
drag, startPoint x: 740, startPoint y: 559, endPoint x: 820, endPoint y: 559, distance: 79.8
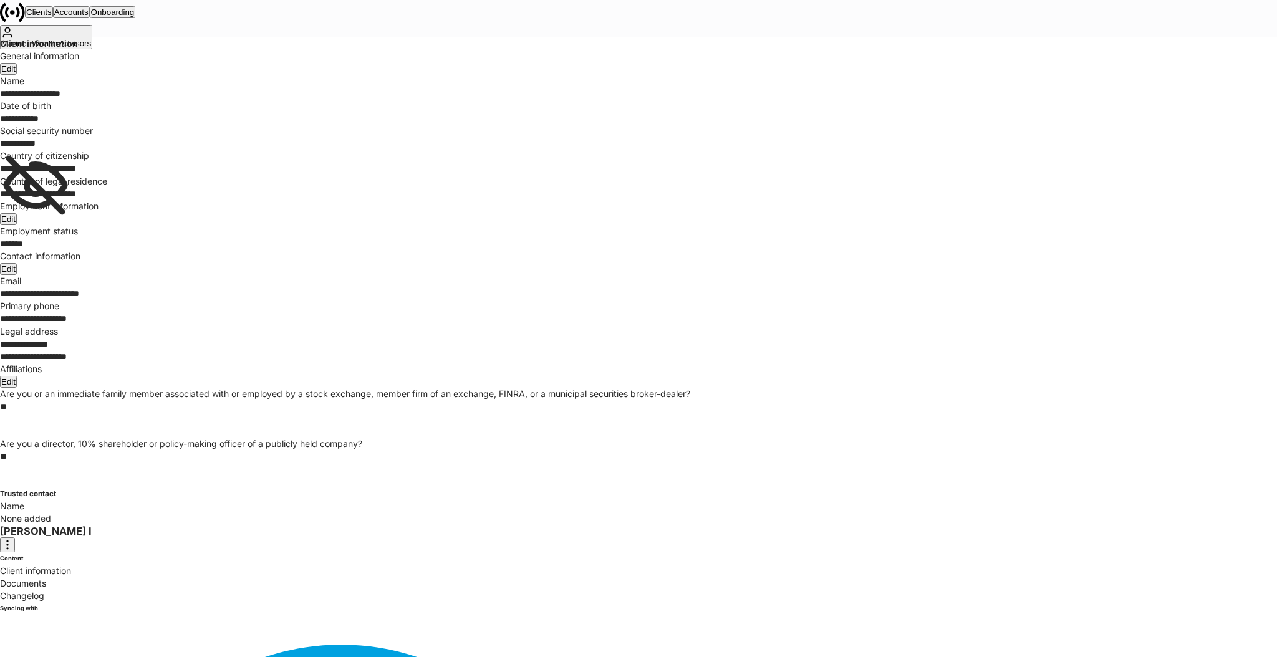
click at [16, 274] on div "Edit" at bounding box center [8, 268] width 14 height 9
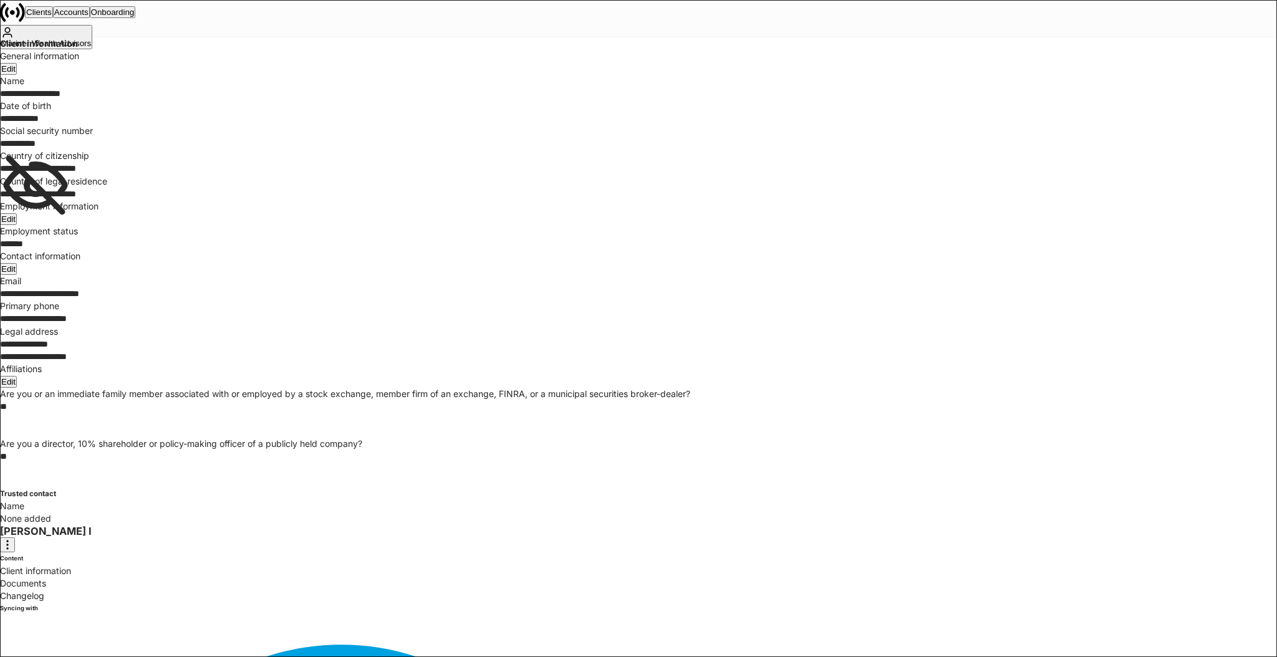
click at [504, 483] on span "West 46th Street" at bounding box center [475, 480] width 89 height 11
type input "**********"
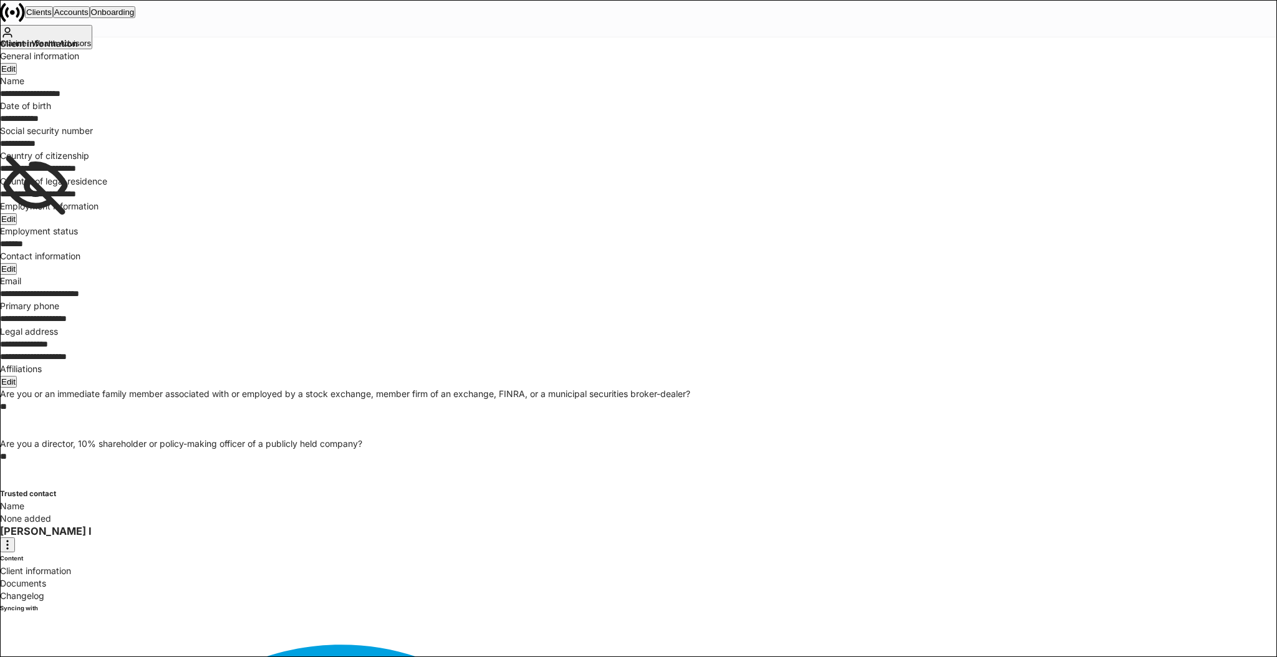
type input "*********"
type input "**"
type input "*****"
type input "**********"
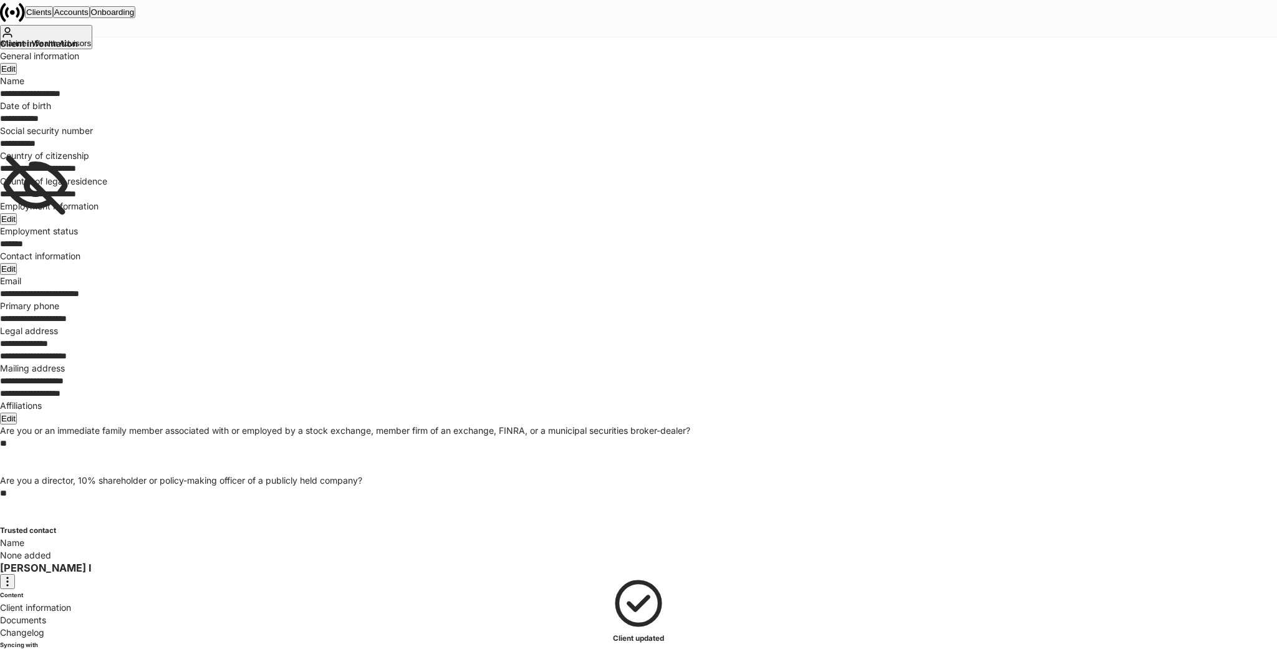
drag, startPoint x: 68, startPoint y: 255, endPoint x: 120, endPoint y: 255, distance: 51.7
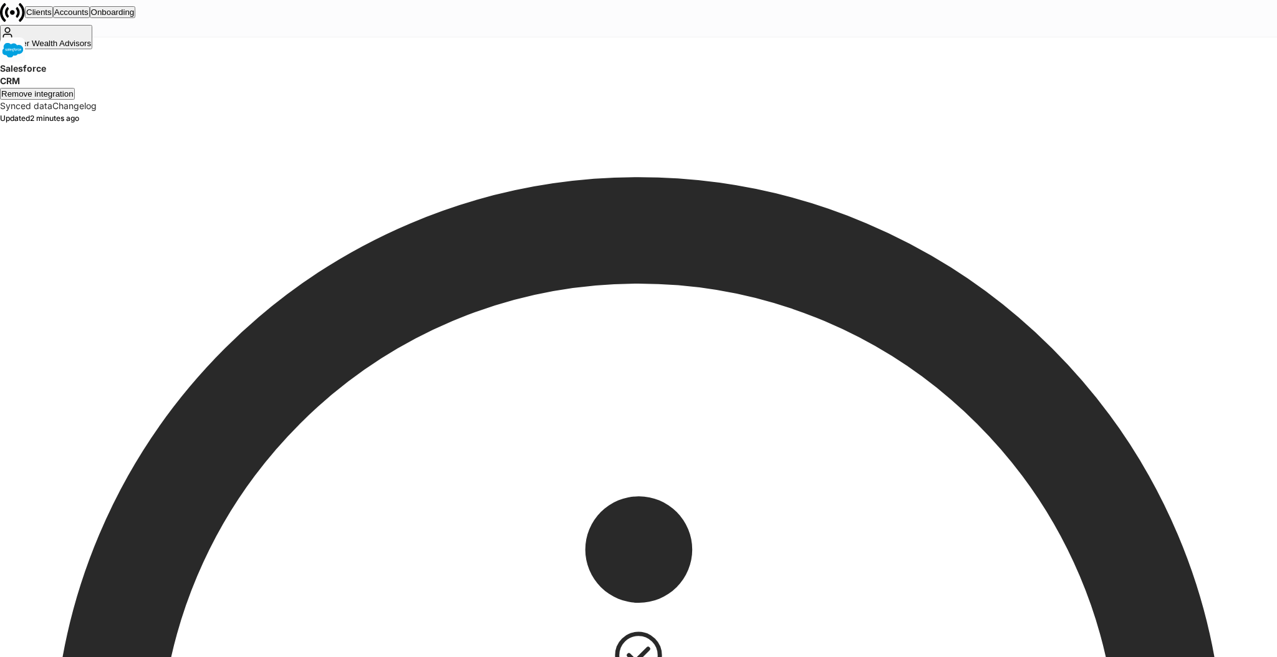
scroll to position [48, 0]
drag, startPoint x: 716, startPoint y: 554, endPoint x: 830, endPoint y: 582, distance: 117.6
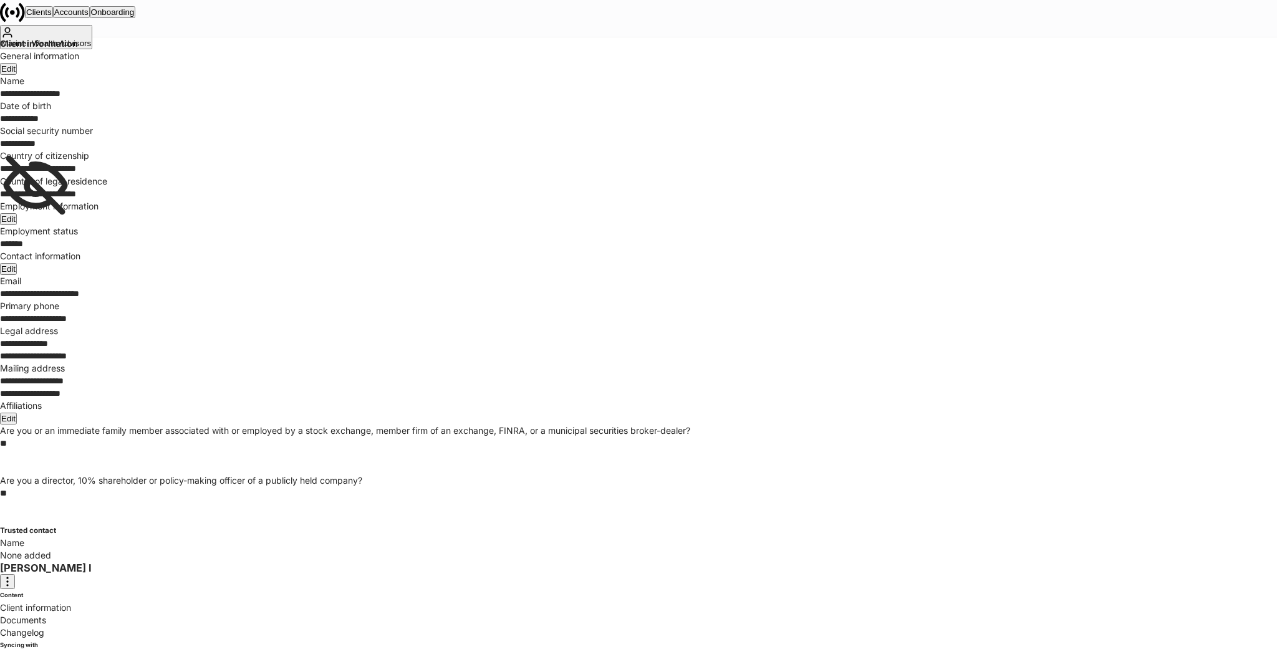
scroll to position [83, 0]
click at [302, 327] on div "**********" at bounding box center [638, 306] width 1277 height 512
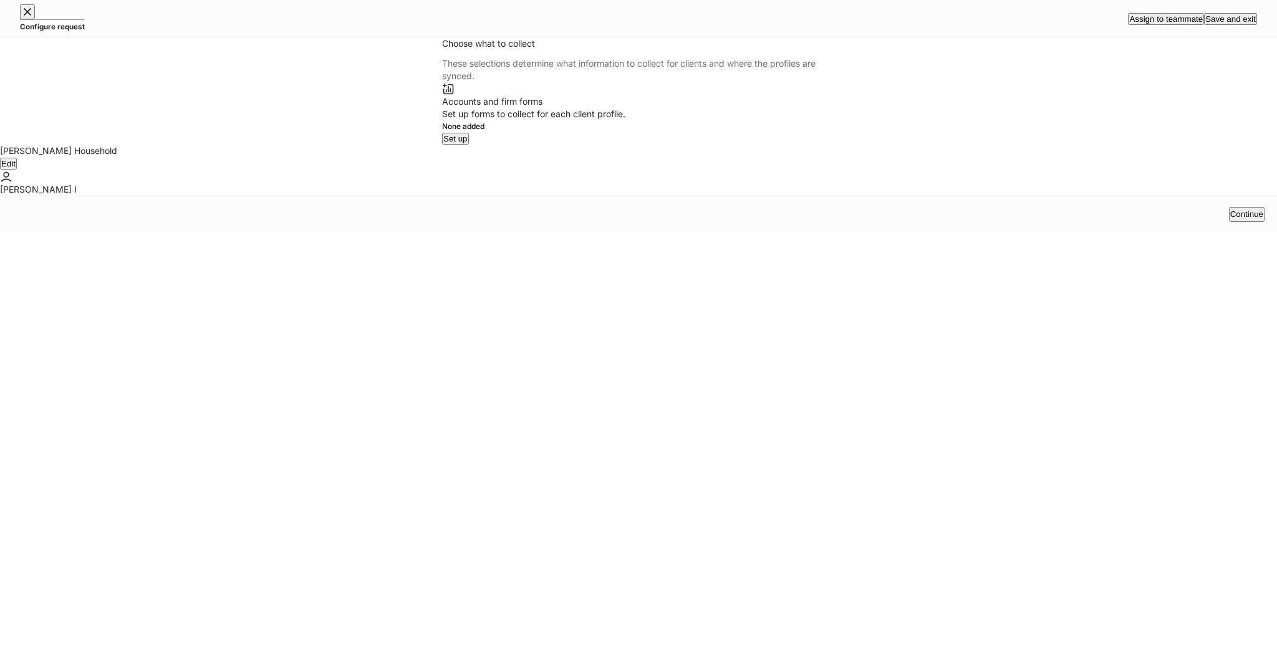
click at [1232, 221] on div "Continue" at bounding box center [1246, 214] width 33 height 12
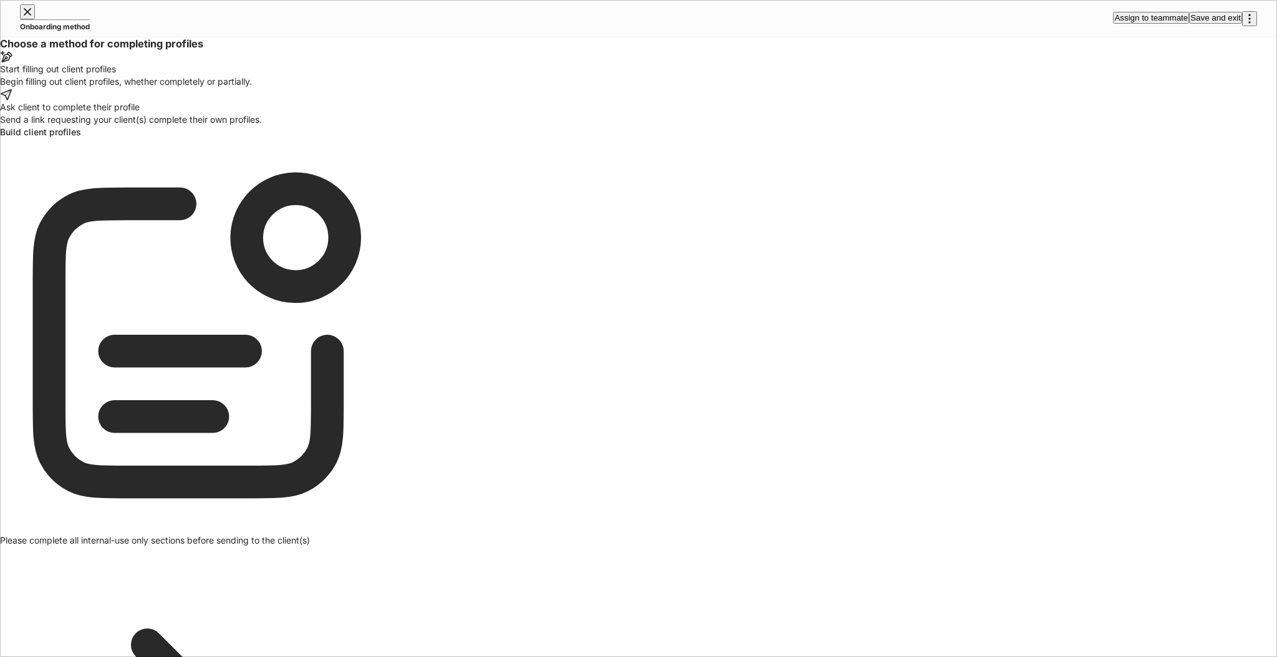
click at [393, 75] on div "Start filling out client profiles" at bounding box center [196, 69] width 393 height 12
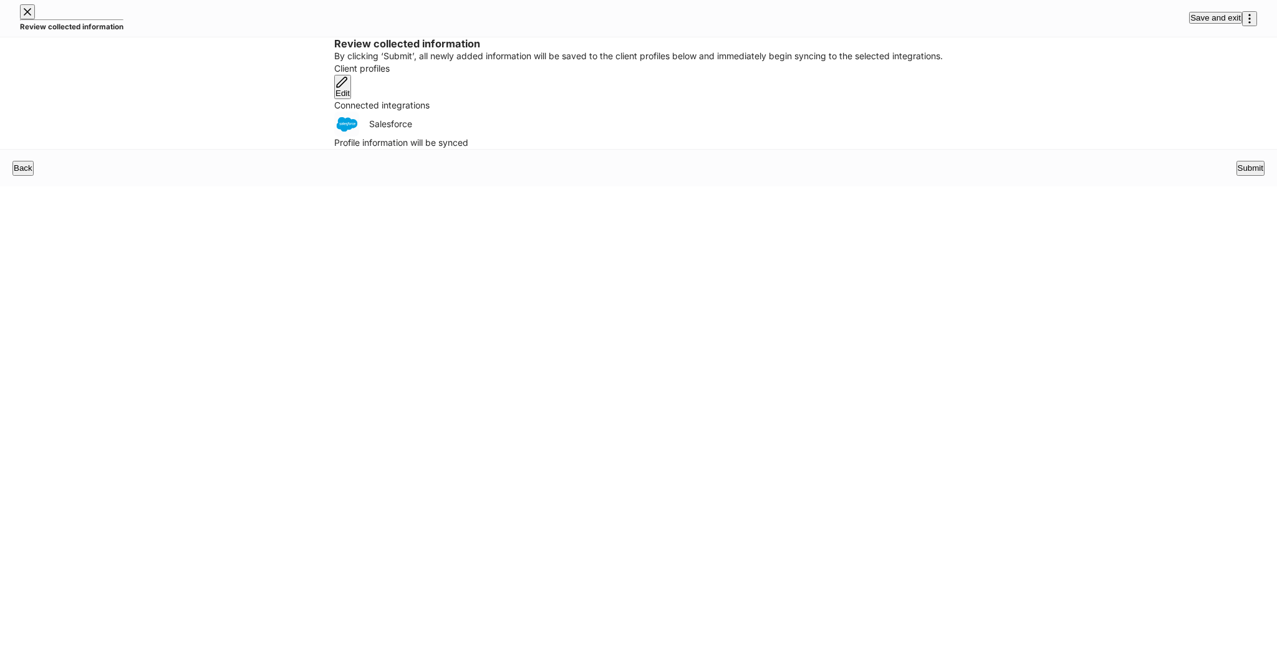
click at [350, 98] on div "Edit" at bounding box center [342, 93] width 14 height 9
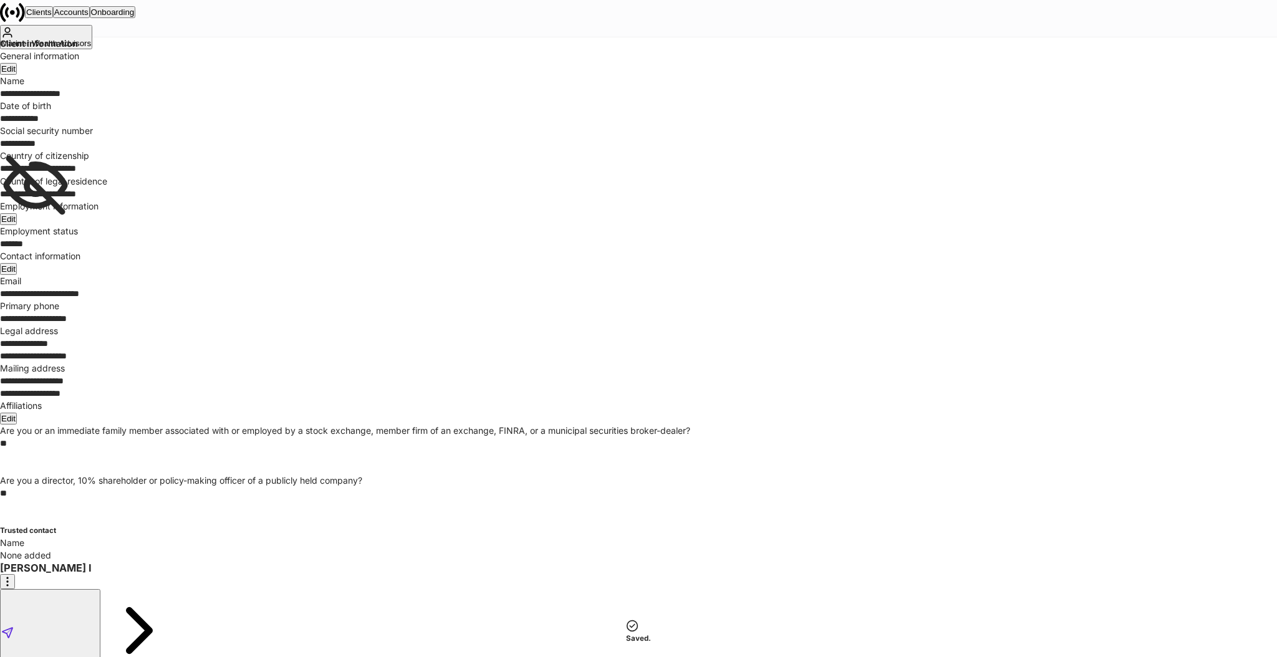
click at [99, 657] on span "View in-progress draft" at bounding box center [59, 667] width 80 height 9
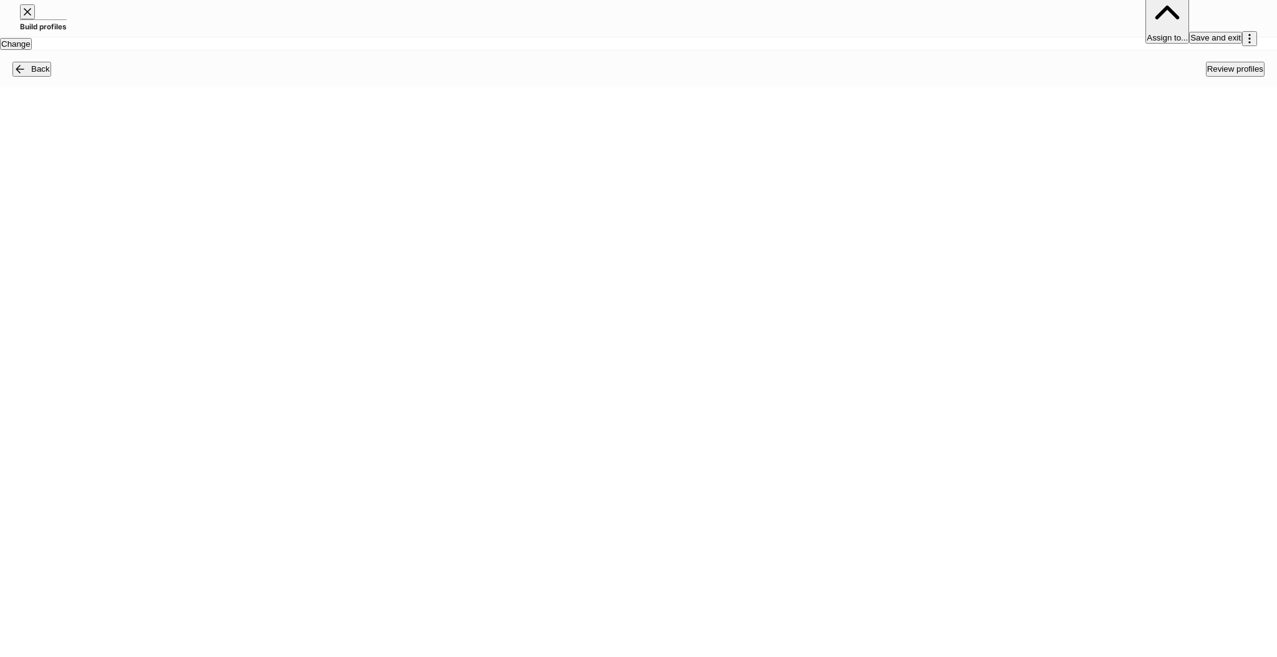
click at [50, 75] on div "Back" at bounding box center [40, 69] width 19 height 12
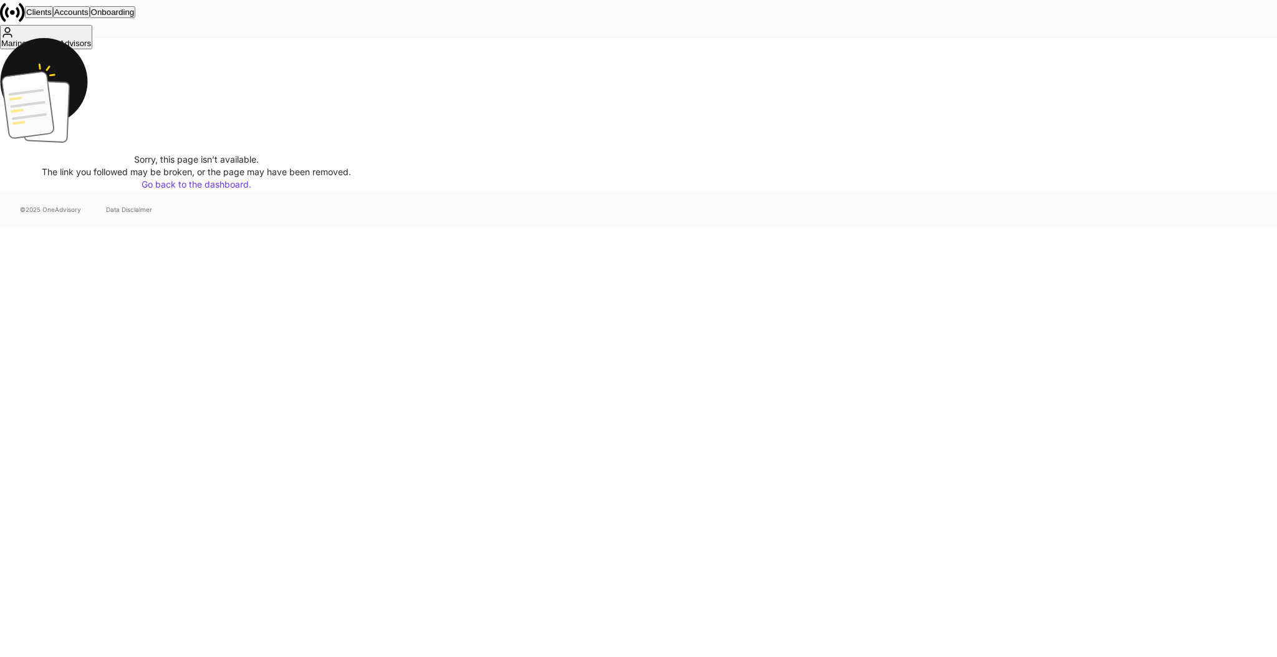
click at [52, 17] on div "Clients" at bounding box center [39, 11] width 26 height 9
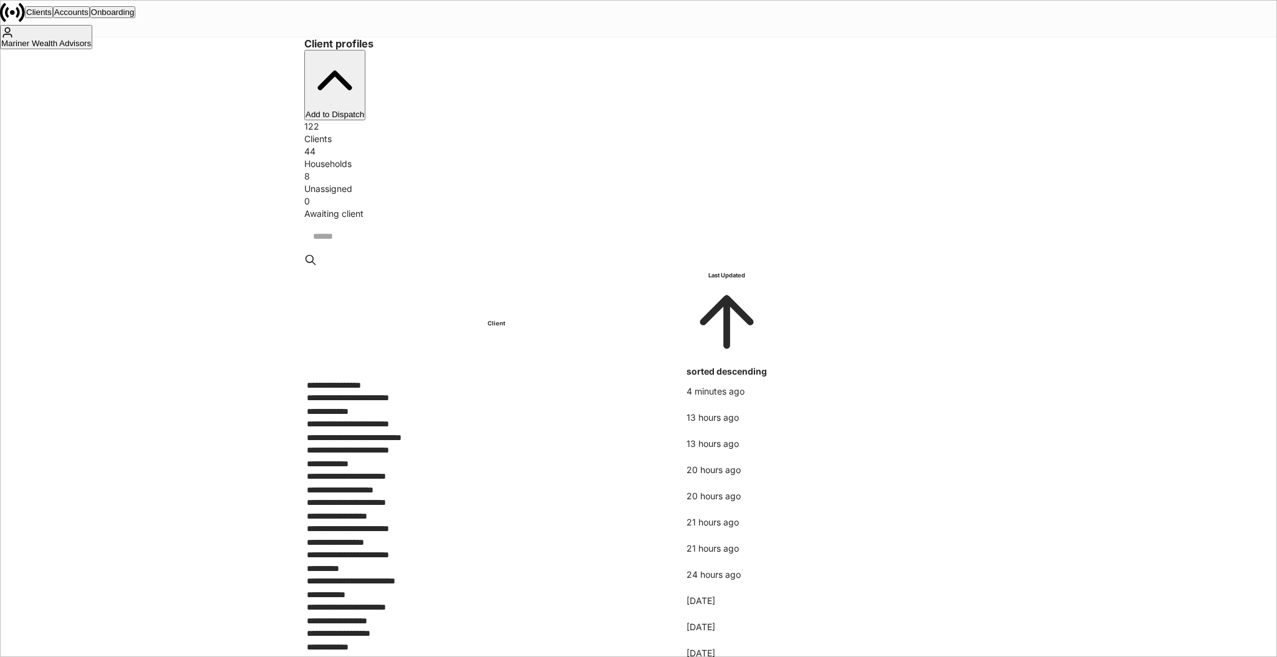
click at [393, 220] on input "search" at bounding box center [642, 236] width 677 height 33
click at [397, 392] on div "**********" at bounding box center [496, 398] width 378 height 12
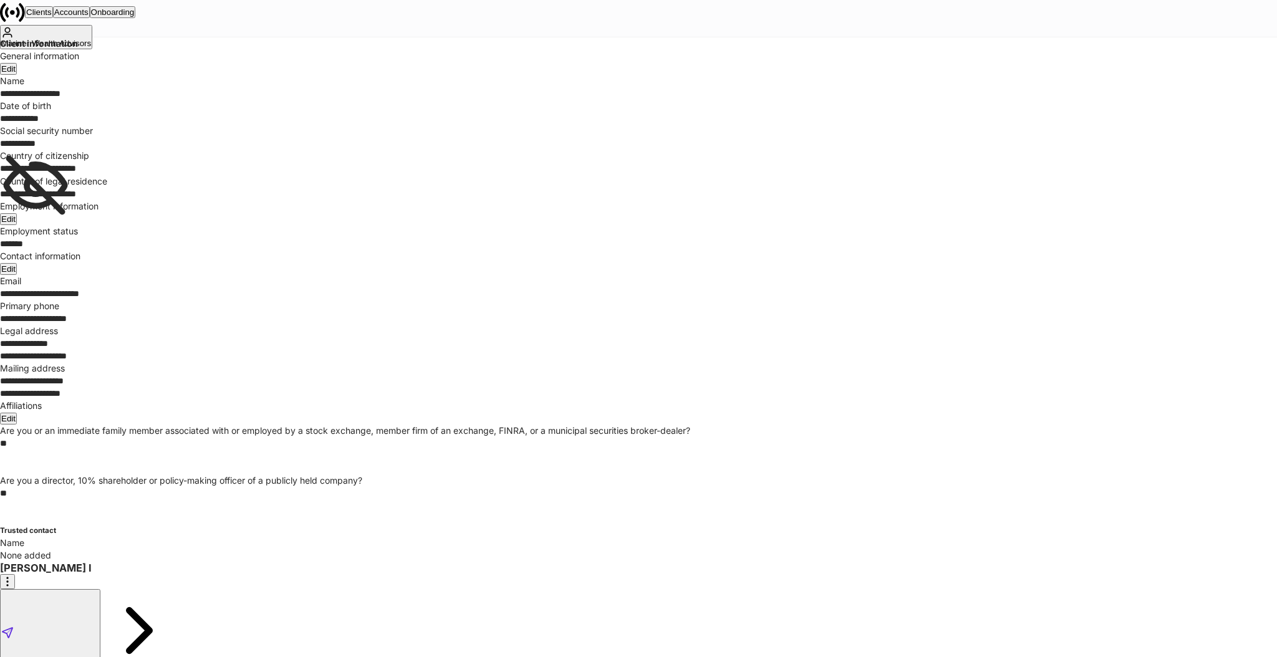
click at [138, 590] on icon "button" at bounding box center [139, 630] width 80 height 80
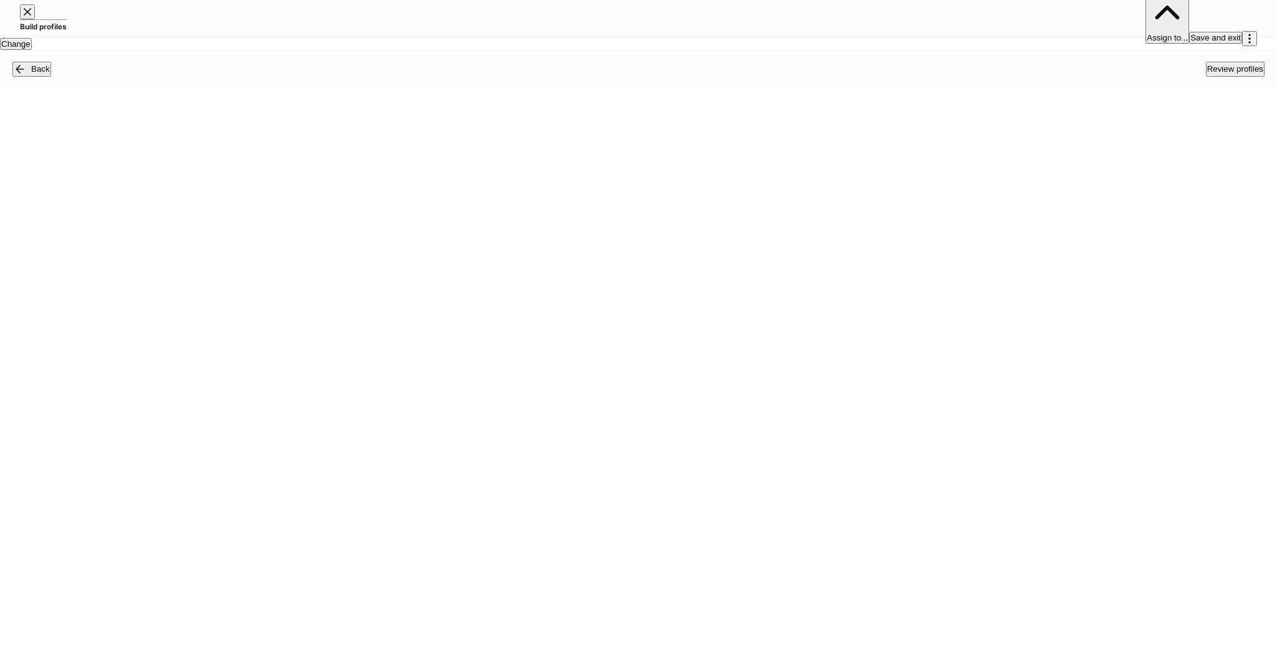
click at [1243, 32] on icon "button" at bounding box center [1249, 38] width 12 height 12
click at [1226, 657] on p "Delete request" at bounding box center [638, 663] width 1277 height 12
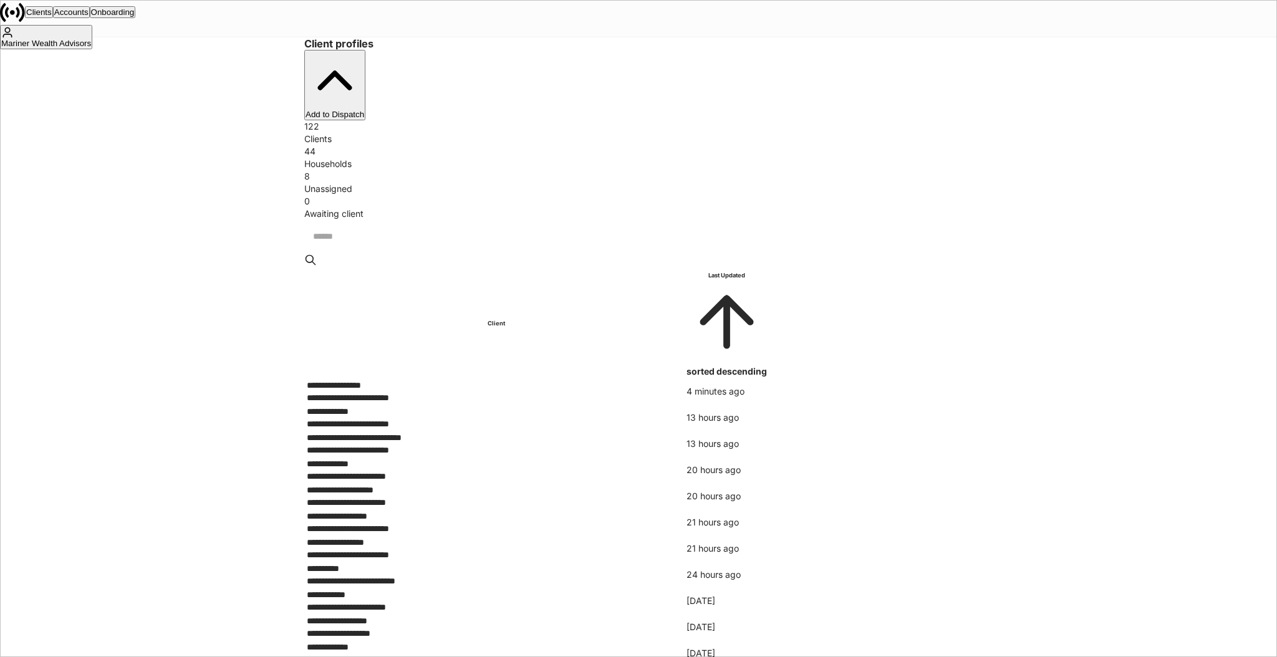
click at [767, 379] on td "4 minutes ago" at bounding box center [726, 391] width 80 height 25
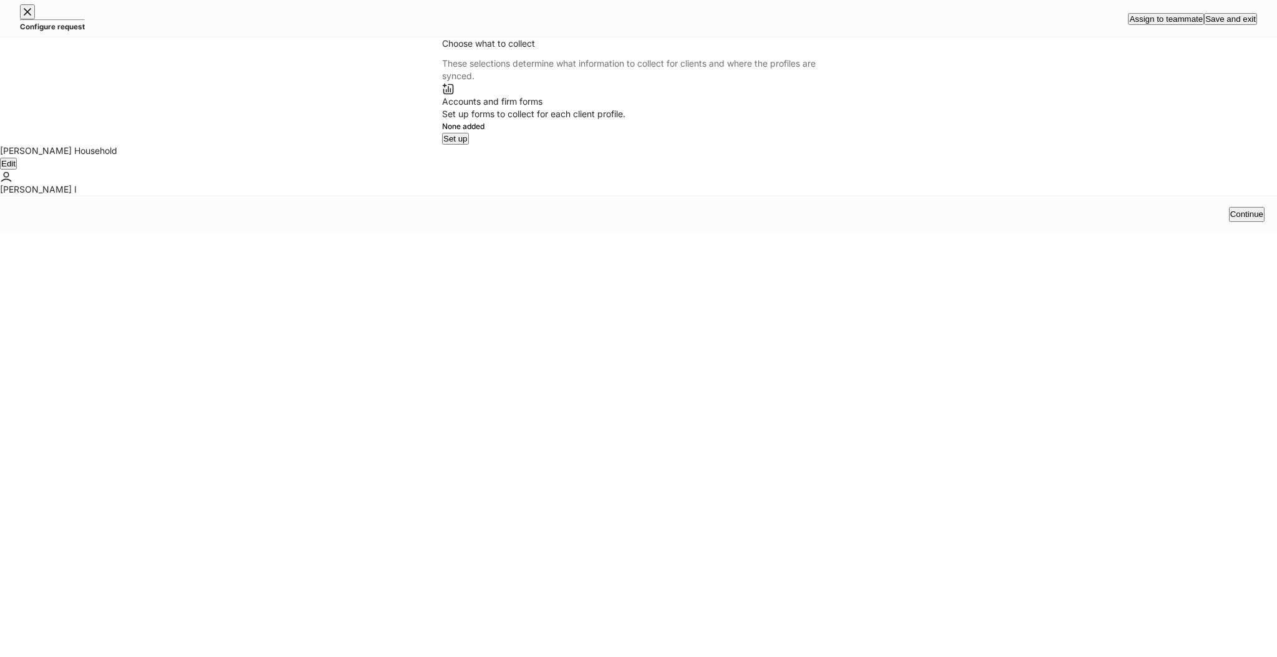
click at [1239, 222] on button "Continue" at bounding box center [1247, 214] width 36 height 15
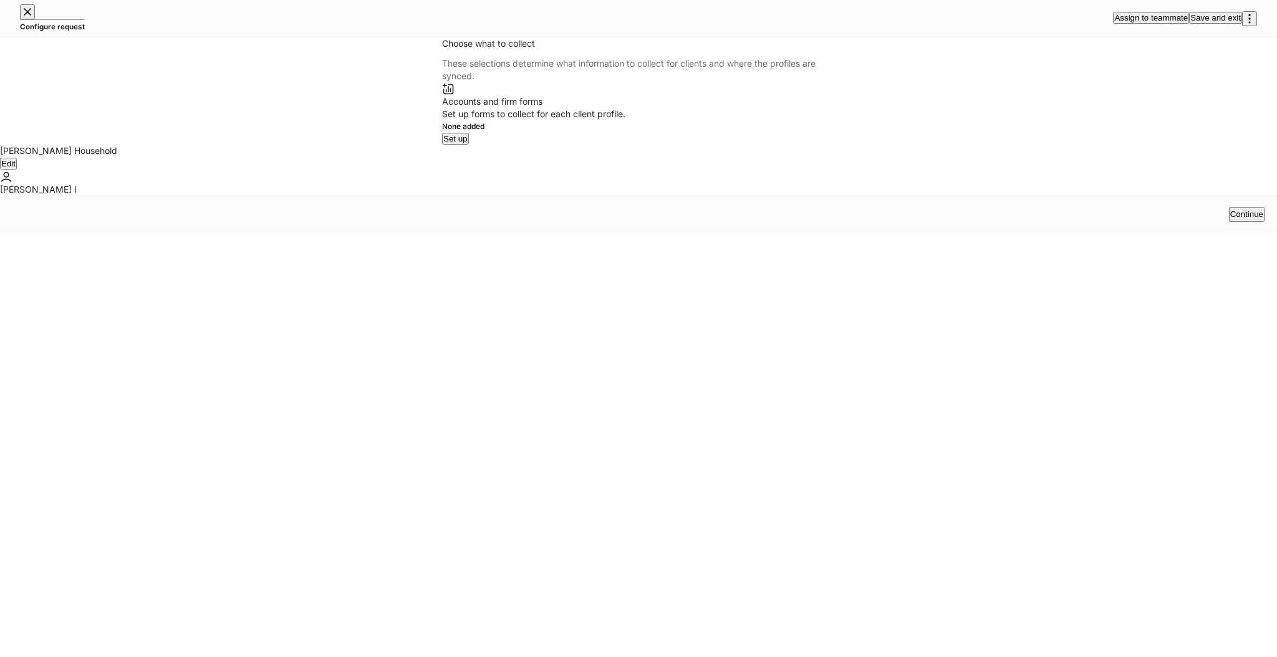
click at [468, 143] on div "Set up" at bounding box center [455, 138] width 24 height 9
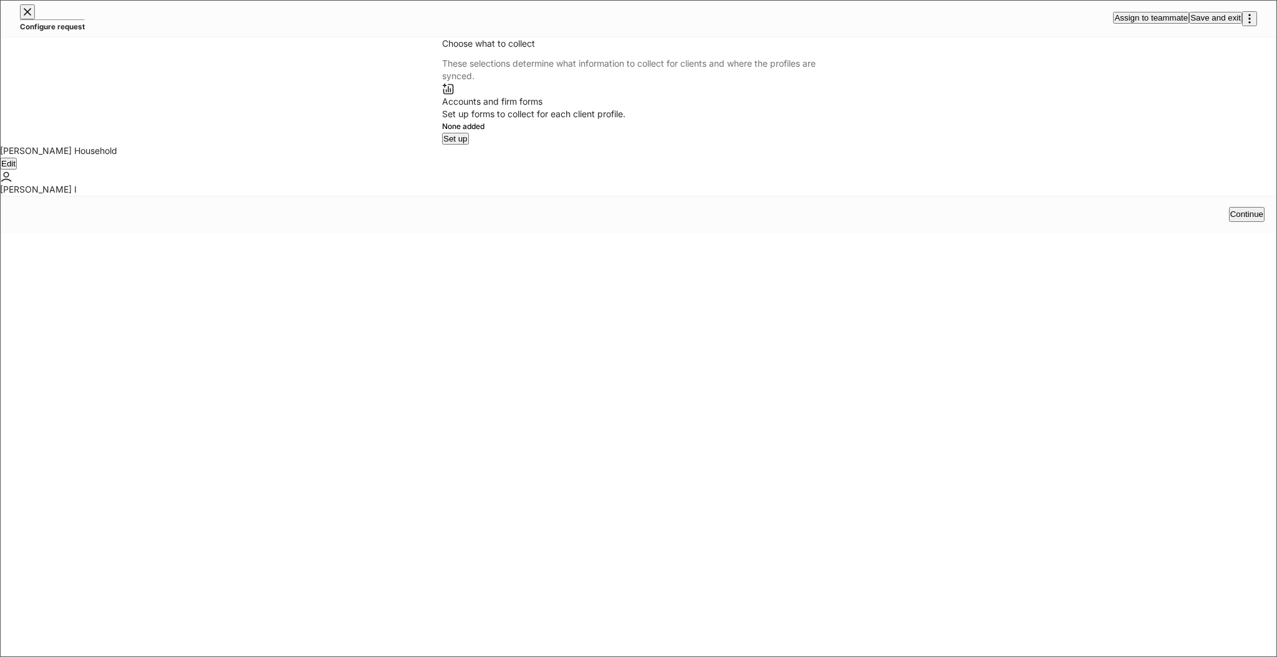
type input "**********"
click at [908, 209] on body "**********" at bounding box center [638, 657] width 1277 height 1314
type input "********"
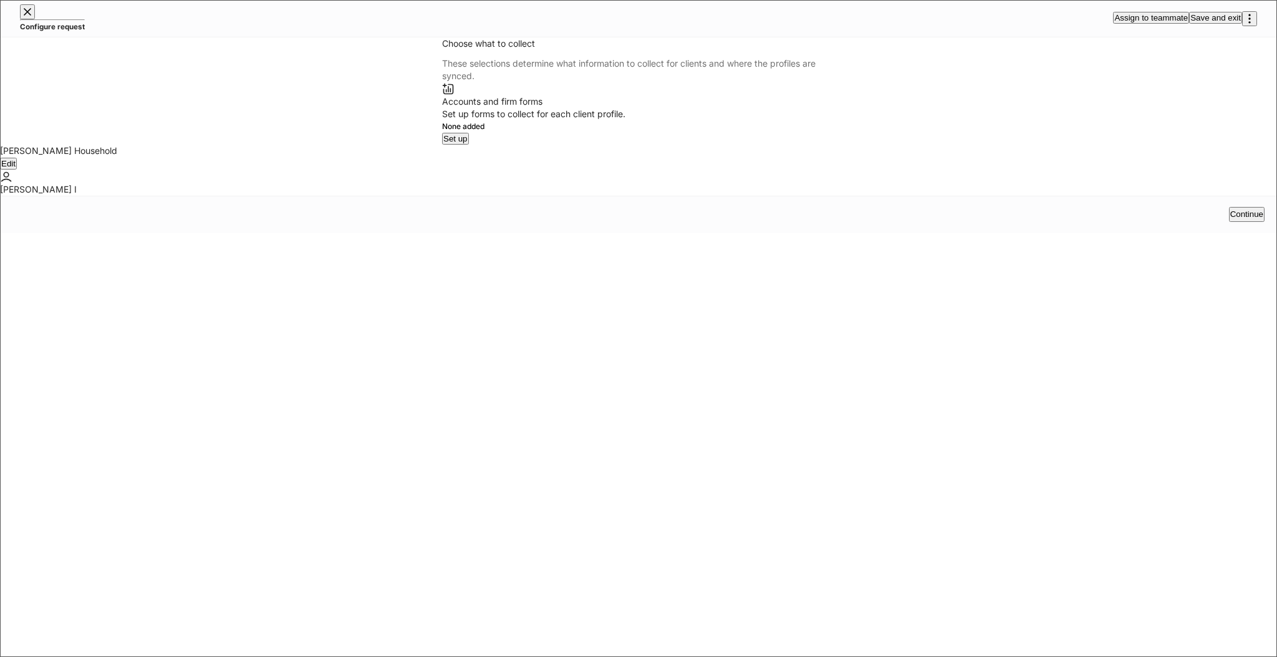
type input "**********"
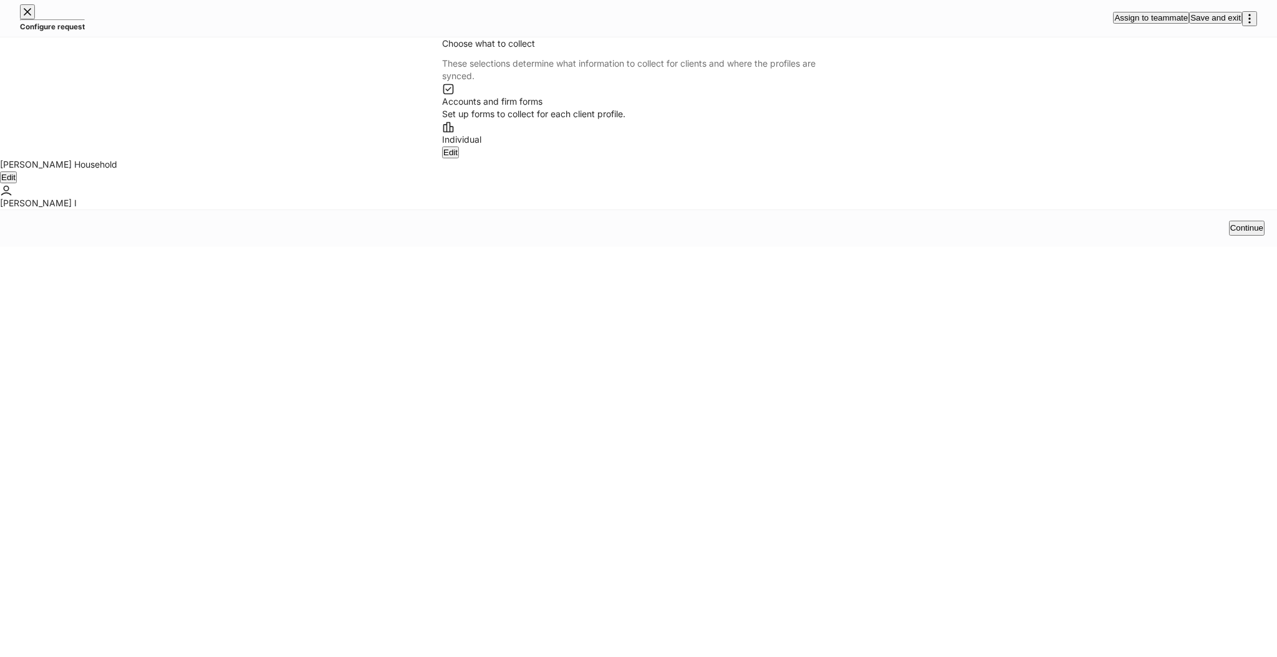
scroll to position [632, 0]
click at [1239, 234] on div "Continue" at bounding box center [1246, 228] width 33 height 12
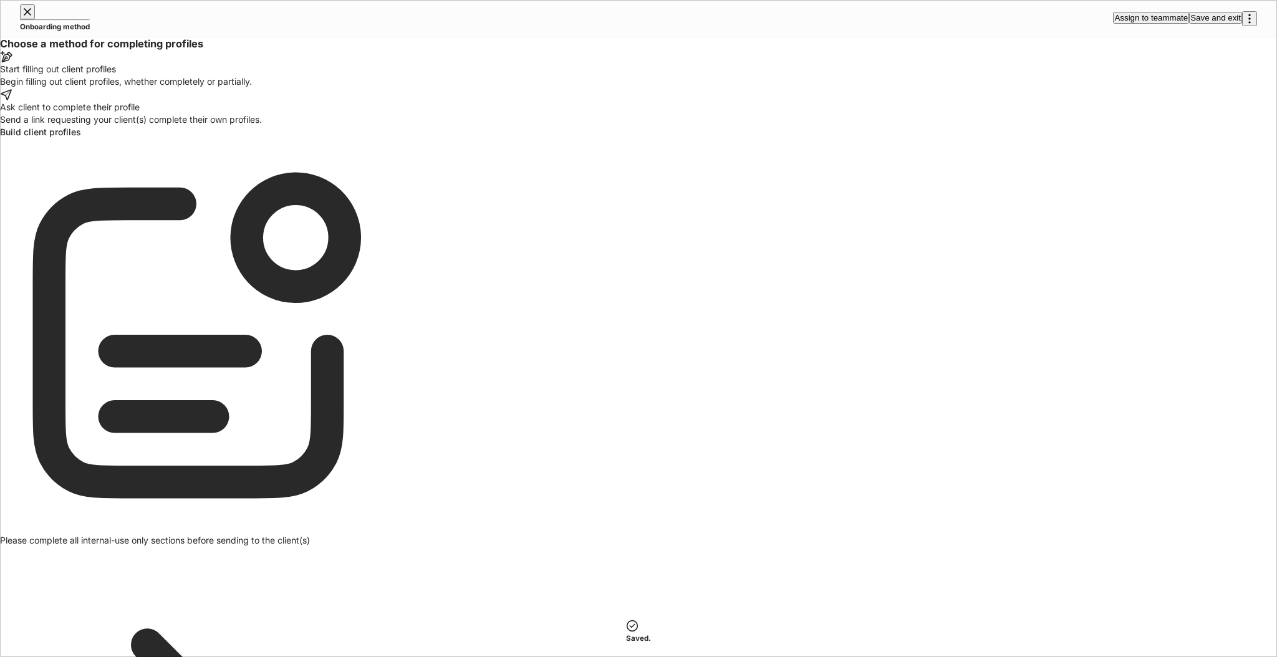
click at [393, 88] on div "Start filling out client profiles Begin filling out client profiles, whether co…" at bounding box center [196, 75] width 393 height 25
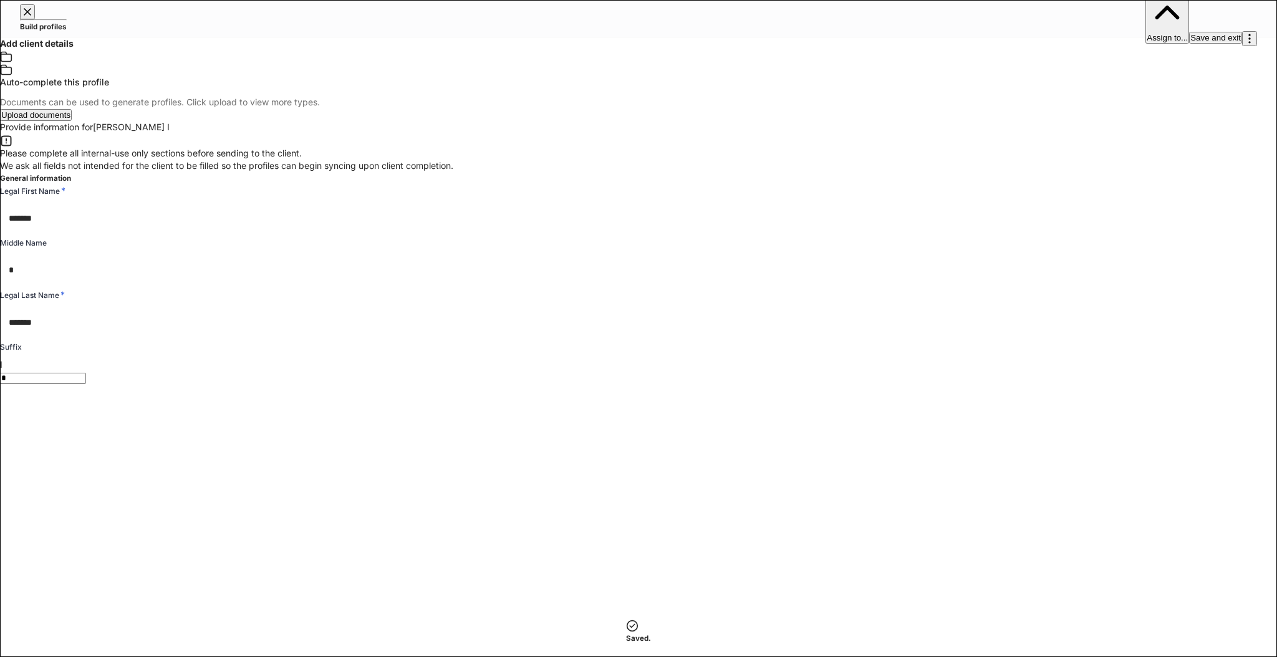
type input "**********"
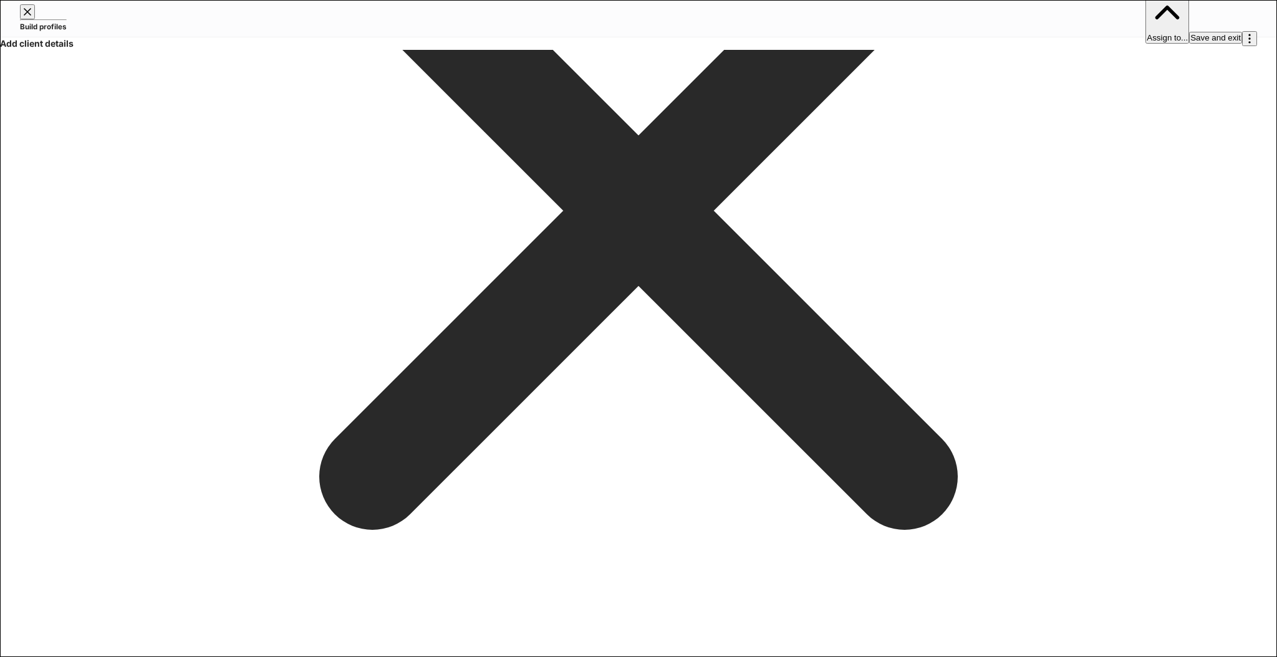
scroll to position [793, 0]
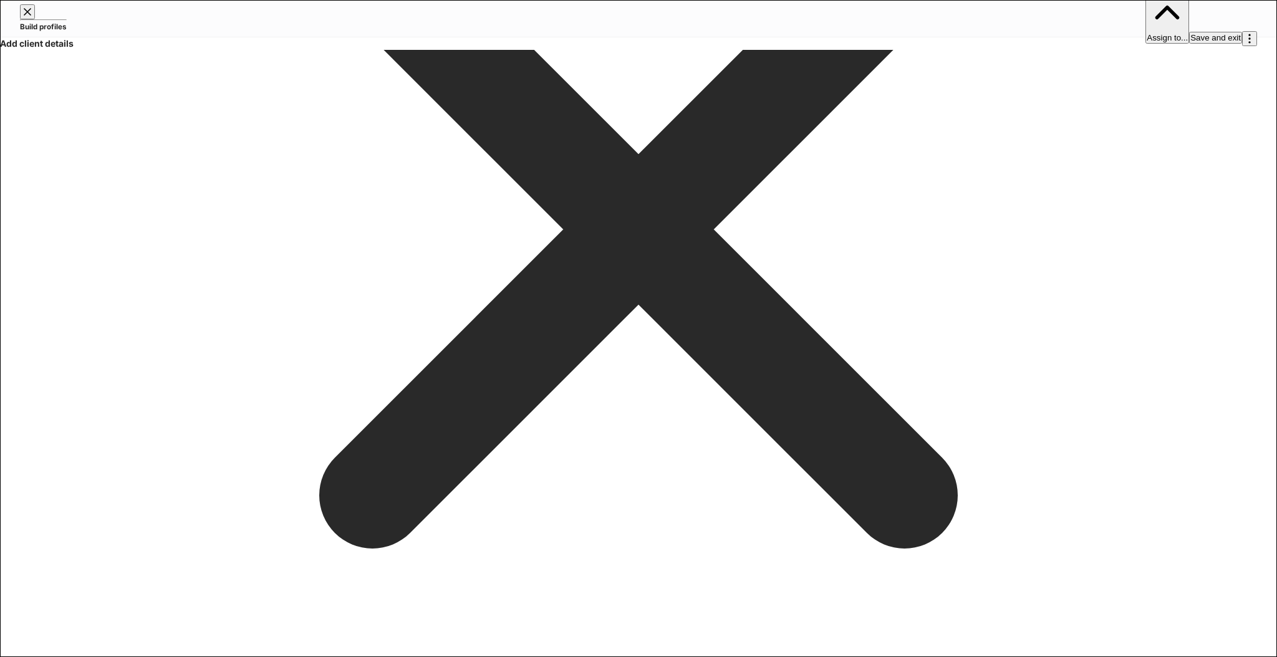
click at [693, 435] on body "**********" at bounding box center [638, 328] width 1277 height 657
click at [614, 657] on li "Employed" at bounding box center [638, 663] width 1277 height 12
type input "*"
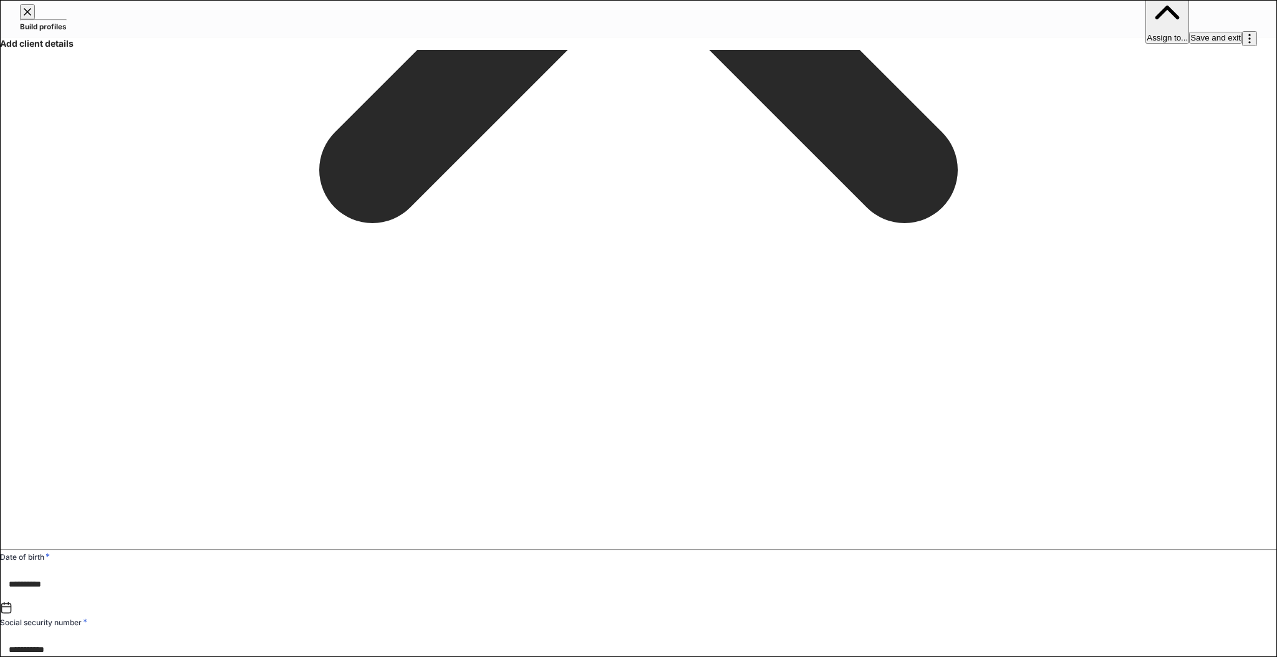
scroll to position [1094, 0]
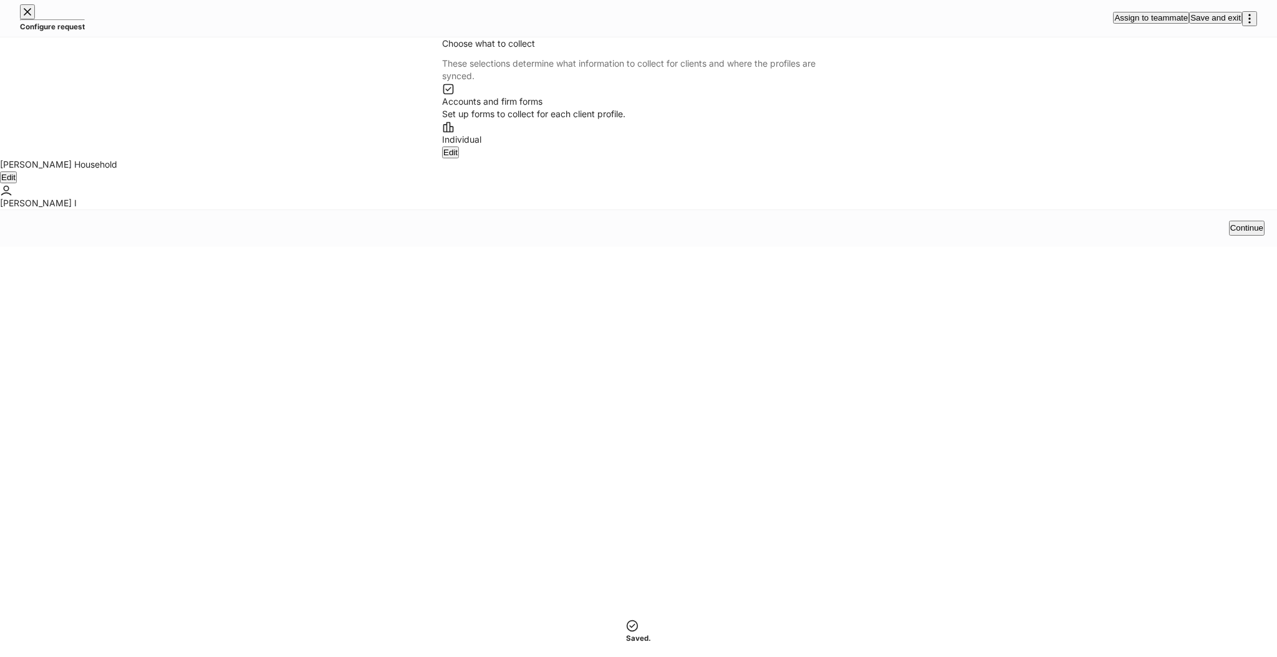
click at [32, 18] on icon "button" at bounding box center [27, 12] width 12 height 12
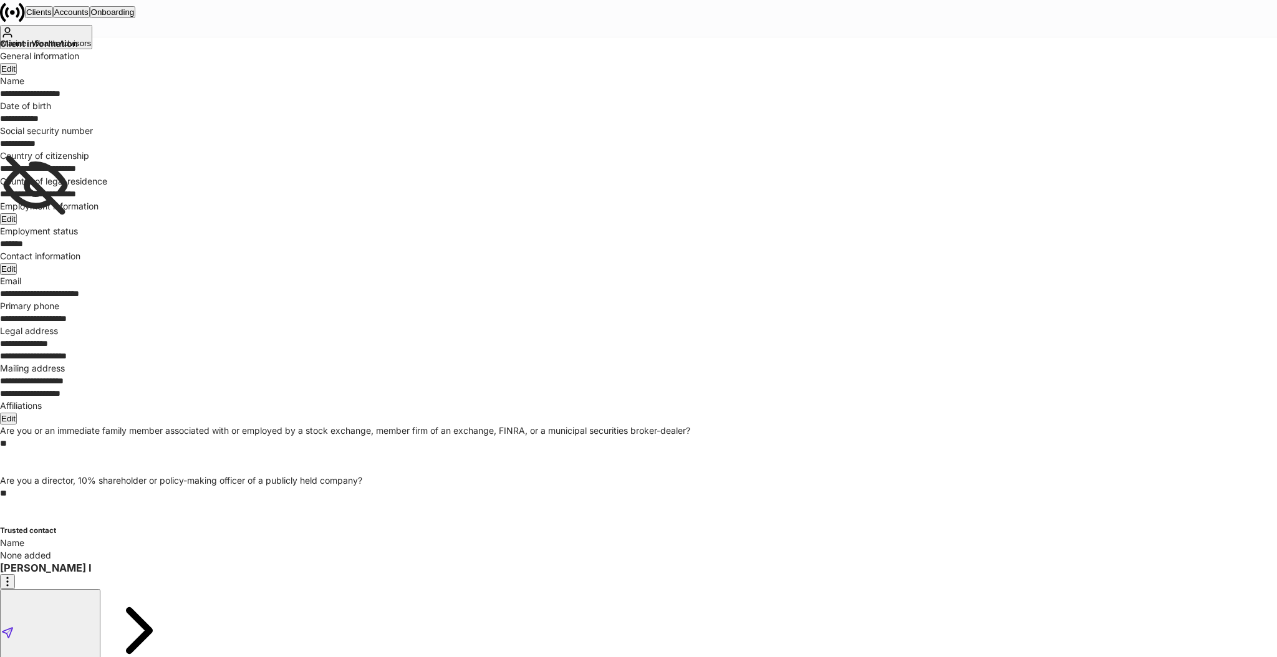
click at [99, 590] on div "View in-progress draft" at bounding box center [50, 632] width 98 height 84
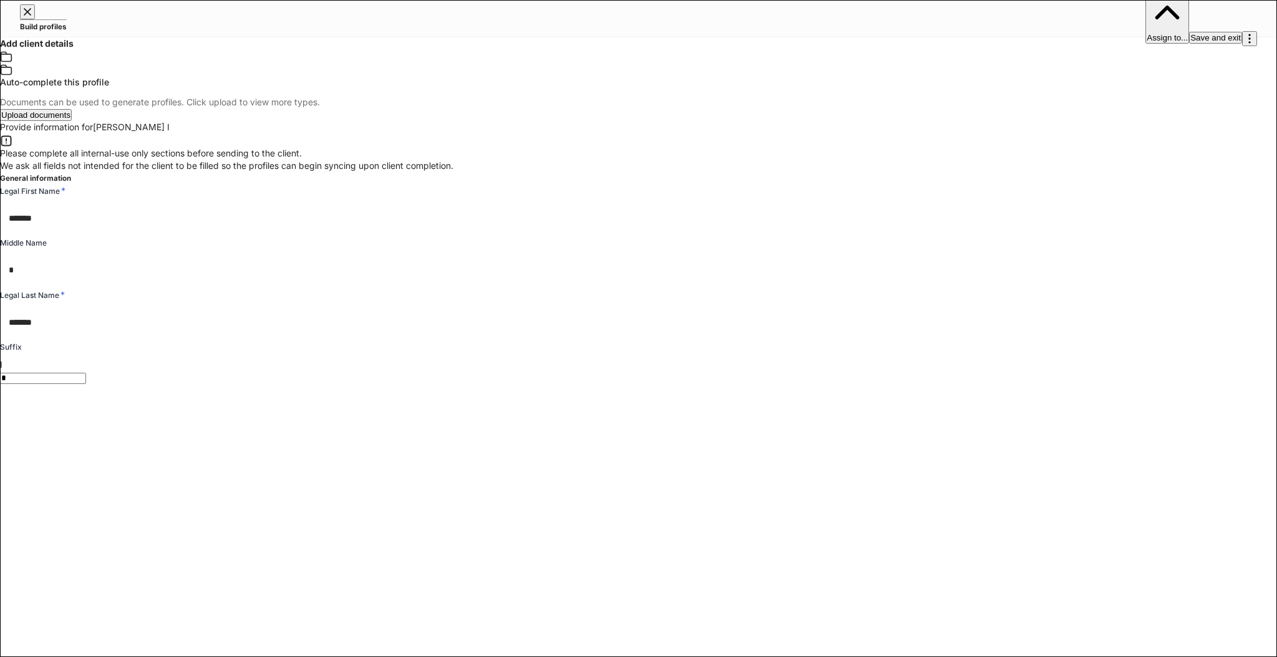
type input "**********"
click at [1247, 32] on icon "button" at bounding box center [1249, 38] width 12 height 12
click at [1213, 657] on p "Delete request" at bounding box center [638, 663] width 1277 height 12
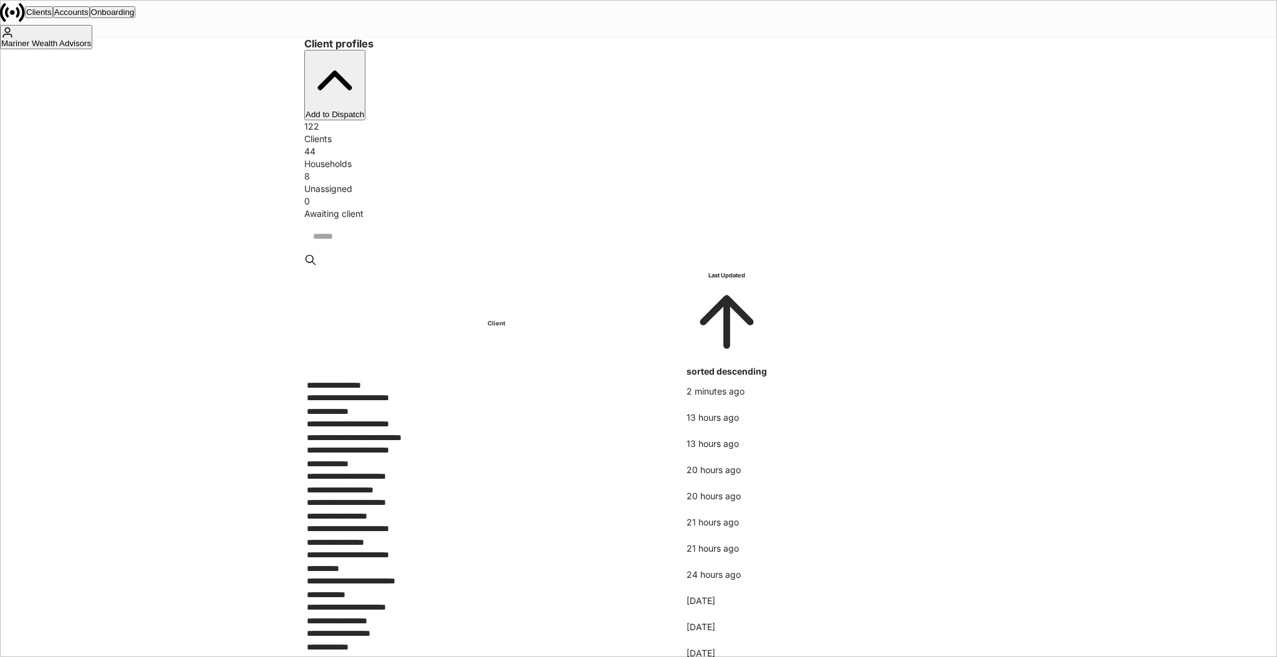
click at [1179, 7] on div "Clients Accounts Onboarding Mariner Wealth Advisors" at bounding box center [638, 24] width 1277 height 49
click at [91, 39] on div "Mariner Wealth Advisors" at bounding box center [46, 43] width 90 height 9
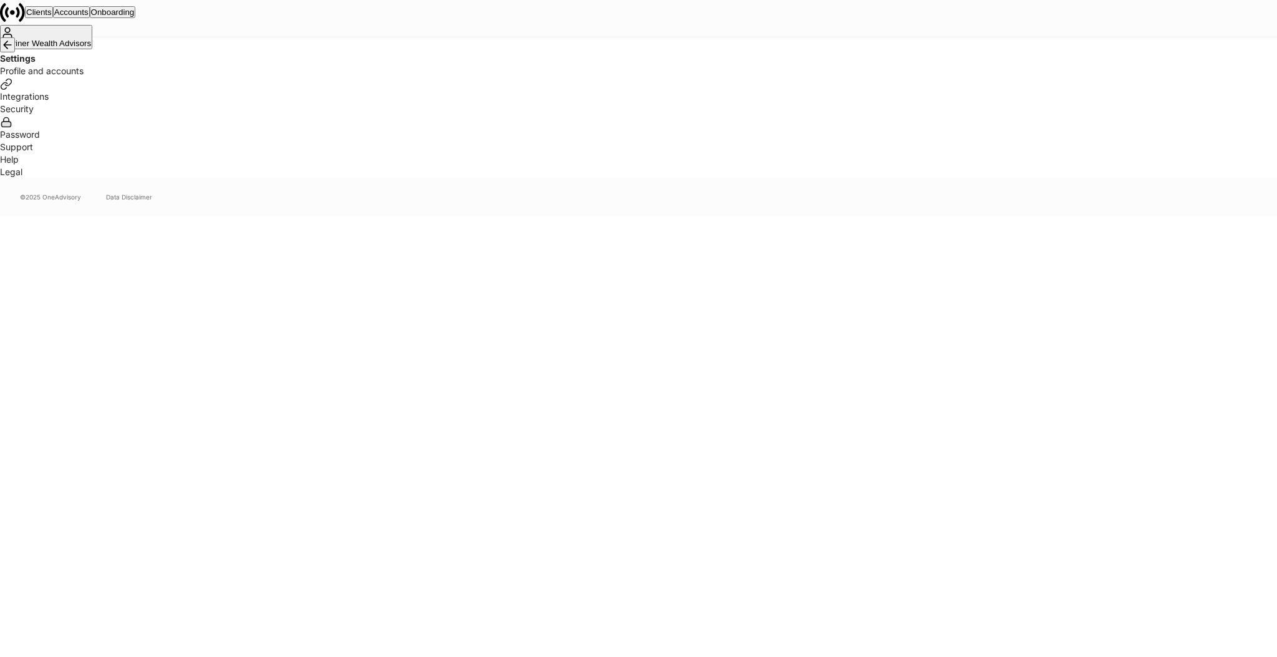
click at [501, 103] on div "Integrations" at bounding box center [638, 90] width 1277 height 26
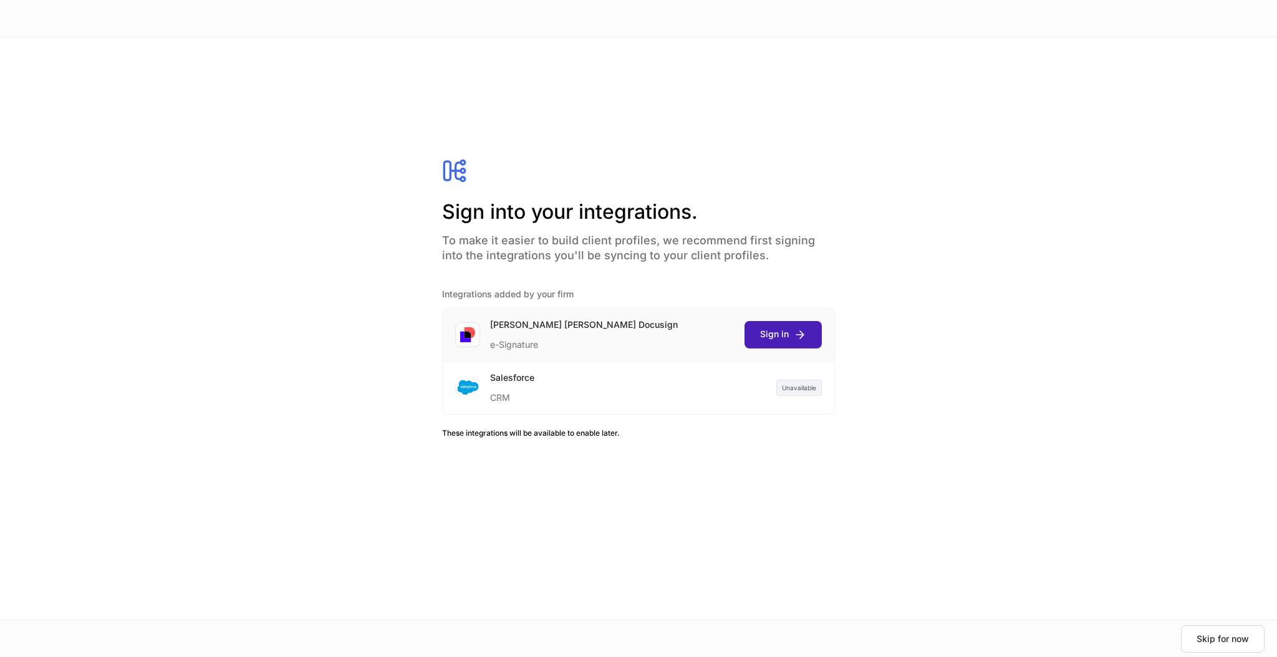
click at [798, 336] on icon "submit" at bounding box center [800, 335] width 12 height 12
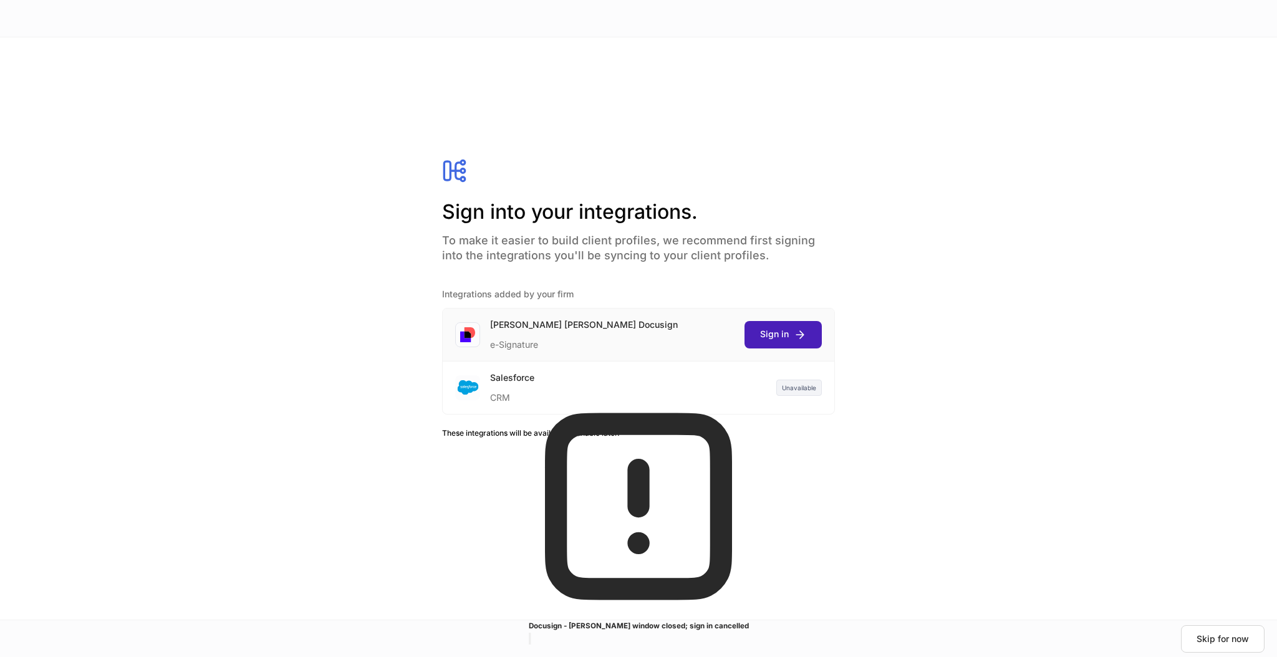
click at [780, 334] on div "Sign in" at bounding box center [783, 334] width 46 height 13
